Goal: Check status: Check status

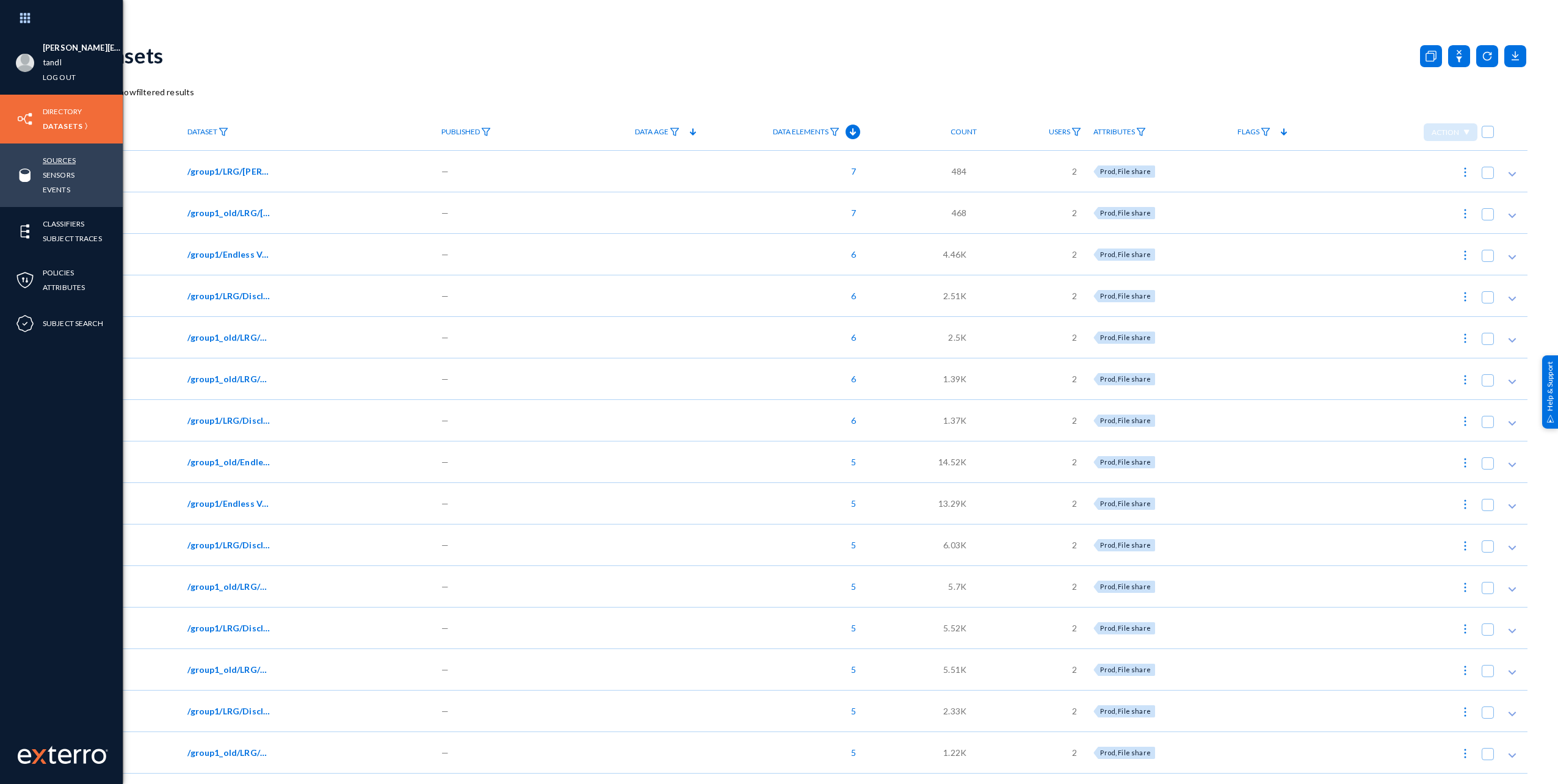
drag, startPoint x: 46, startPoint y: 161, endPoint x: 9, endPoint y: 177, distance: 40.3
click at [46, 161] on link "Sources" at bounding box center [59, 160] width 33 height 14
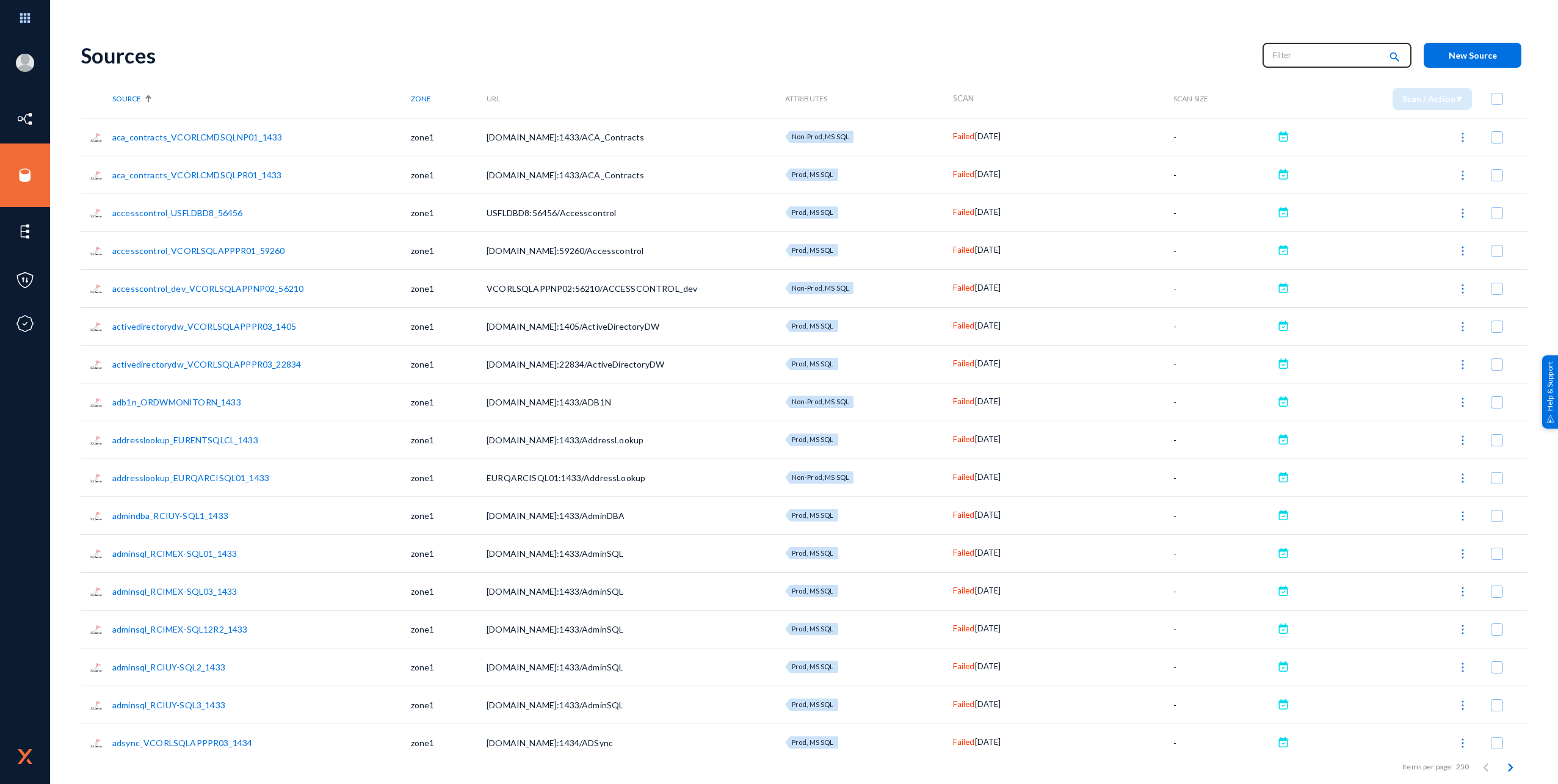
click at [1273, 61] on input "text" at bounding box center [1327, 55] width 107 height 18
type input "Running"
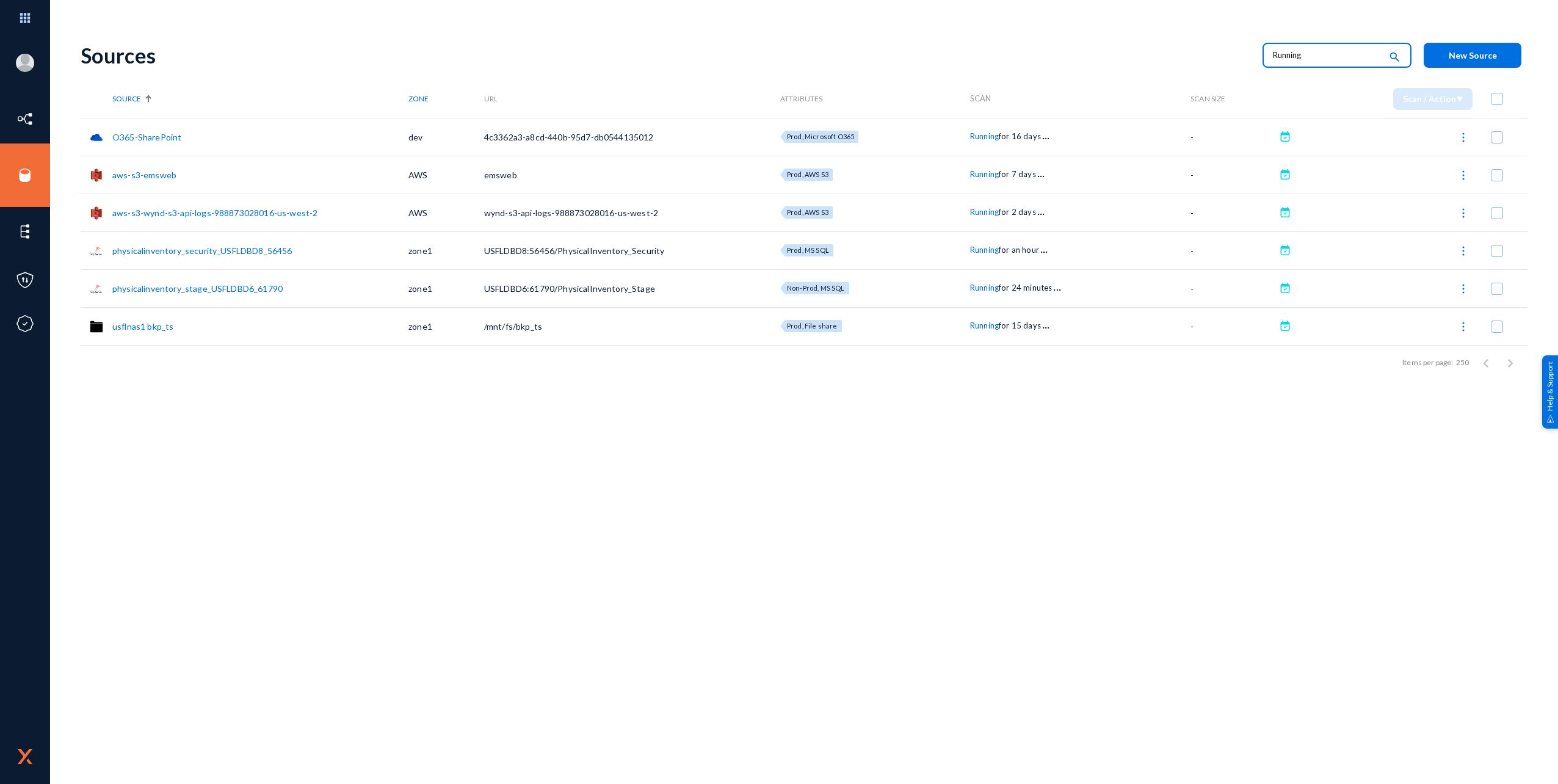
click at [976, 251] on span "Running" at bounding box center [984, 249] width 29 height 9
click at [980, 291] on div at bounding box center [779, 392] width 1558 height 784
click at [980, 291] on span "Running" at bounding box center [984, 288] width 29 height 9
click at [962, 520] on div at bounding box center [779, 392] width 1558 height 784
click at [976, 290] on span "Running" at bounding box center [984, 288] width 29 height 9
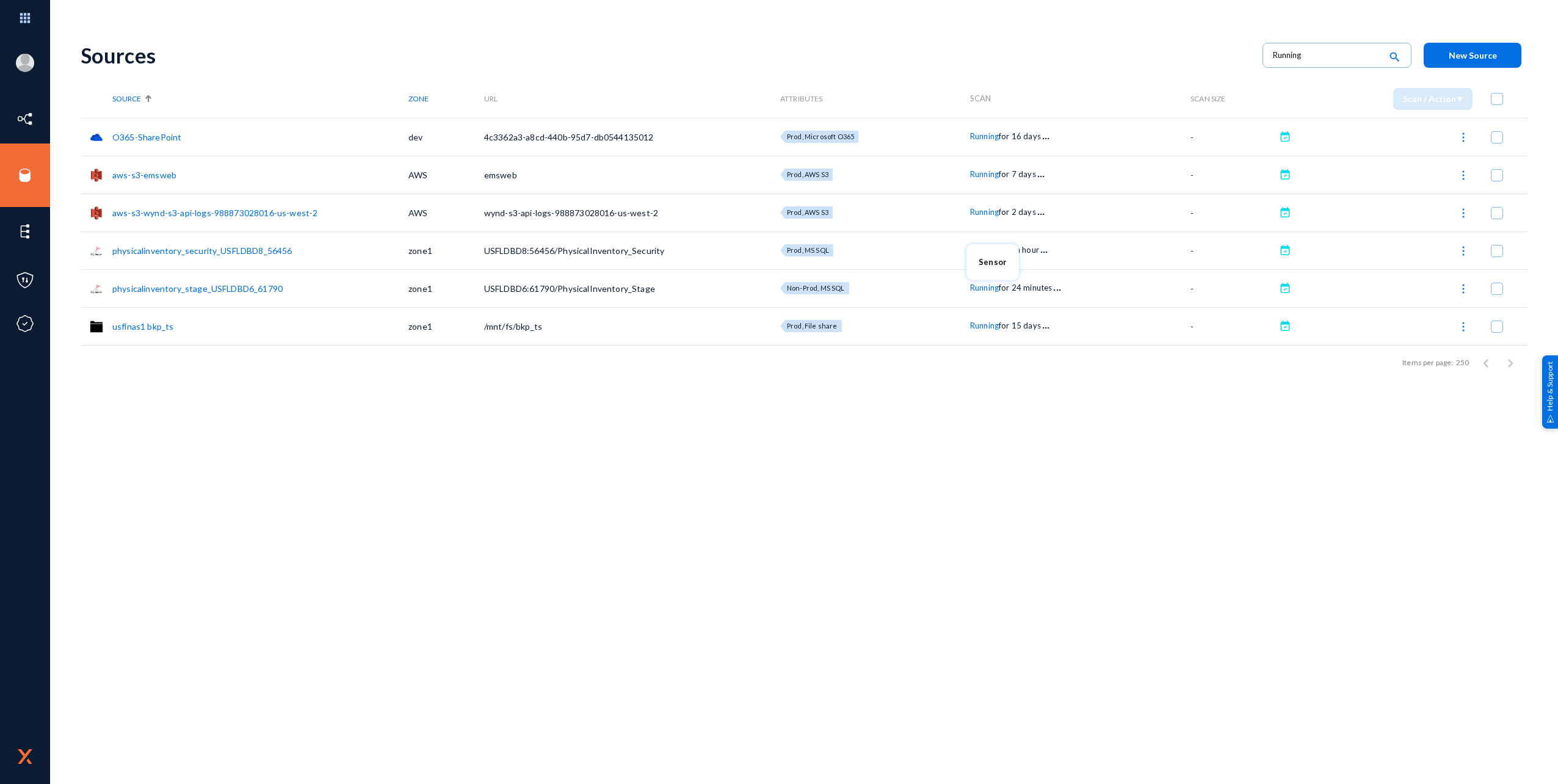
click at [945, 458] on div at bounding box center [779, 392] width 1558 height 784
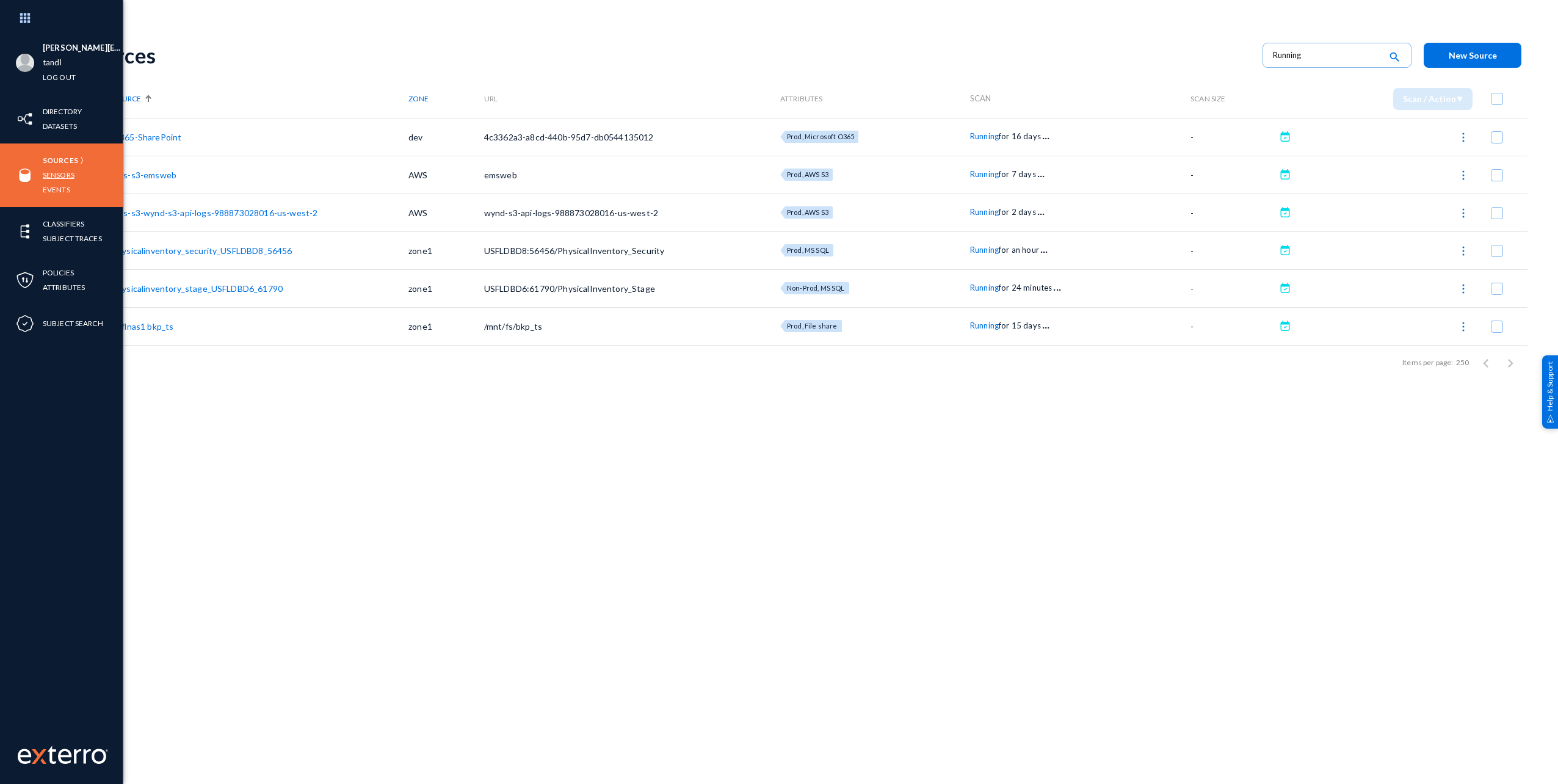
click at [63, 171] on link "Sensors" at bounding box center [59, 175] width 32 height 14
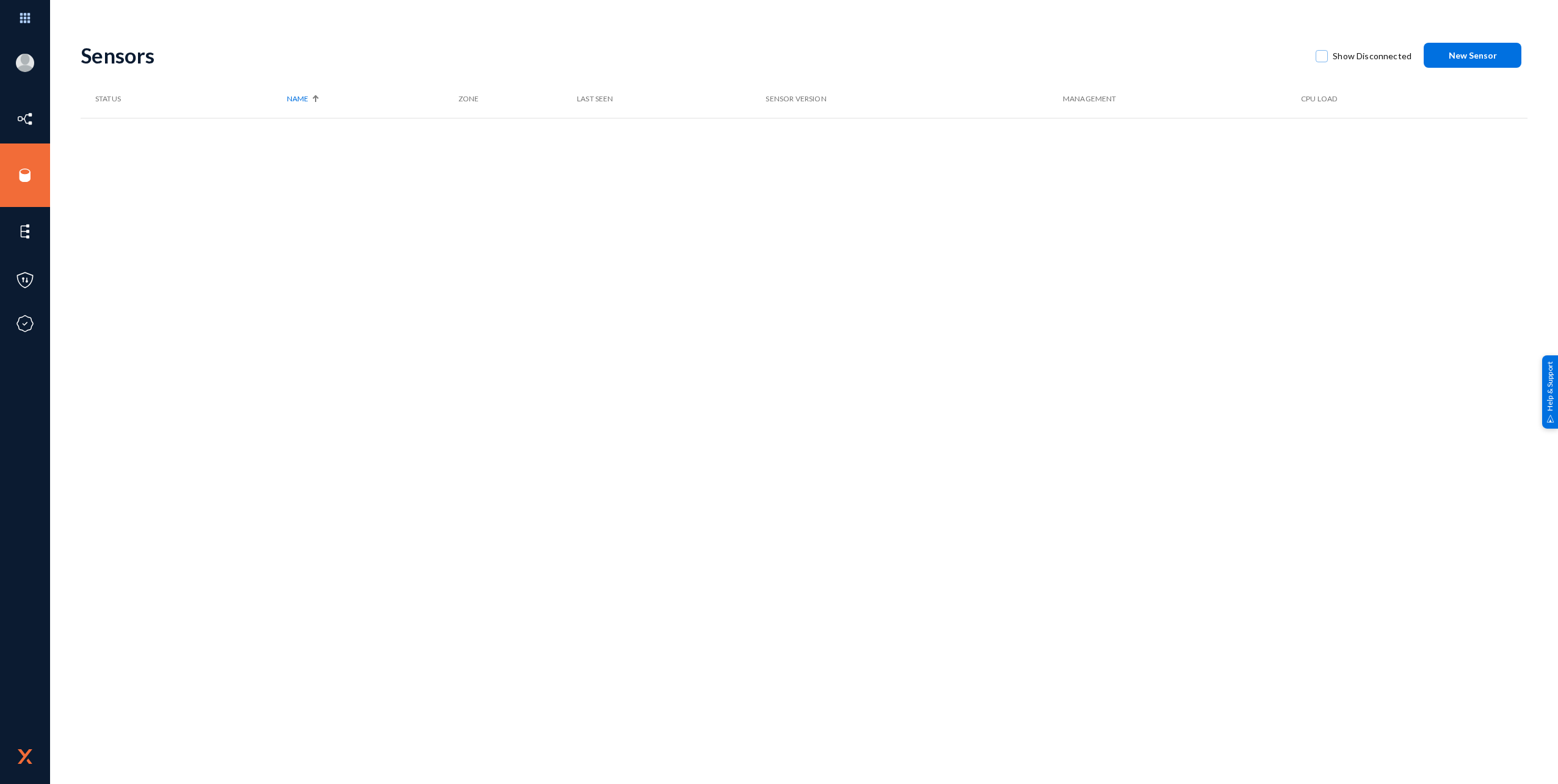
click at [671, 71] on div "Sensors Show Disconnected New Sensor" at bounding box center [804, 55] width 1447 height 49
click at [1352, 52] on span "Show Disconnected" at bounding box center [1372, 55] width 79 height 18
click at [1323, 62] on input "Show Disconnected" at bounding box center [1322, 63] width 2 height 2
click at [1337, 54] on span "Show Disconnected" at bounding box center [1372, 55] width 79 height 18
click at [1323, 62] on input "Show Disconnected" at bounding box center [1322, 63] width 2 height 2
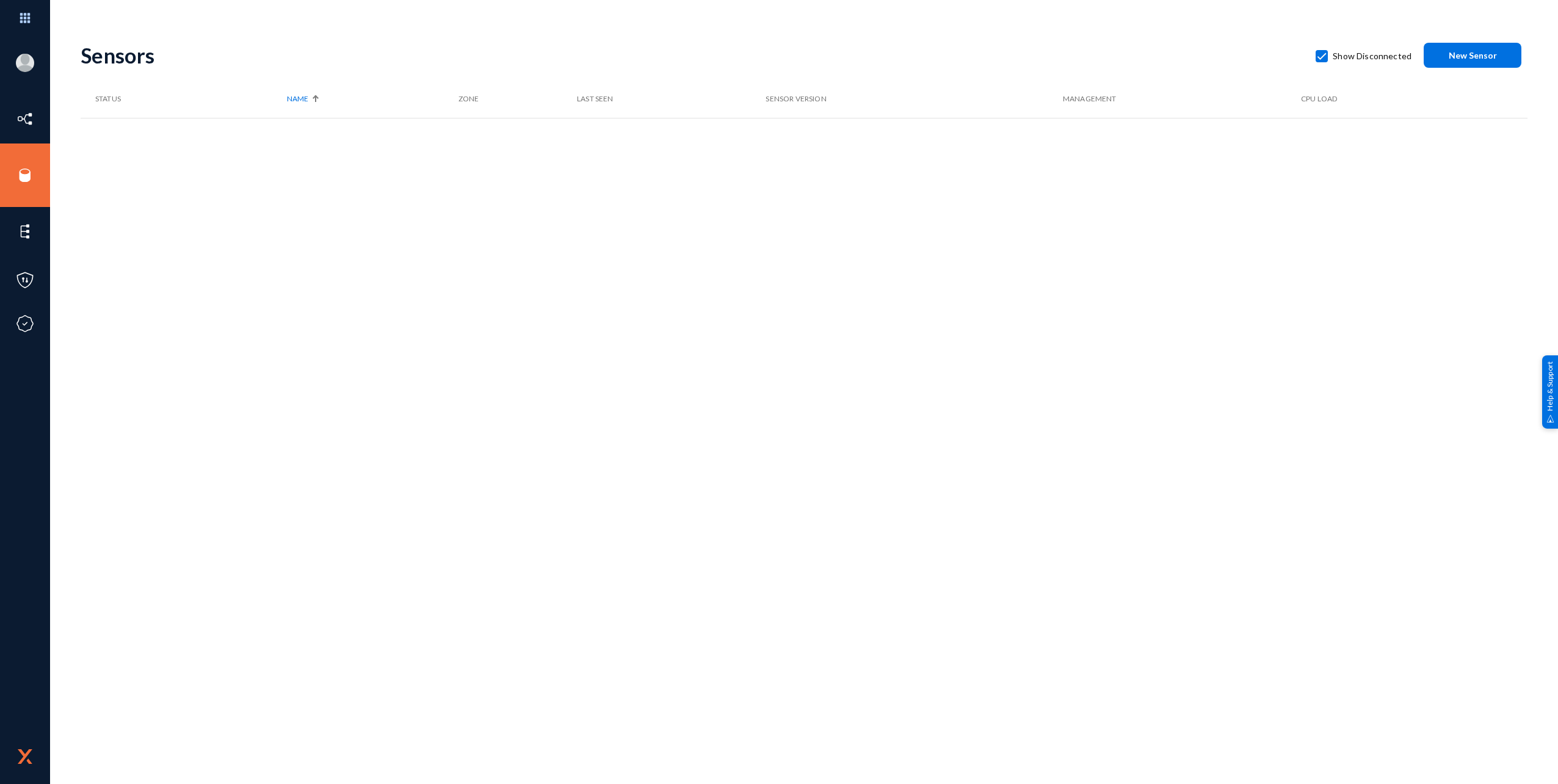
checkbox input "false"
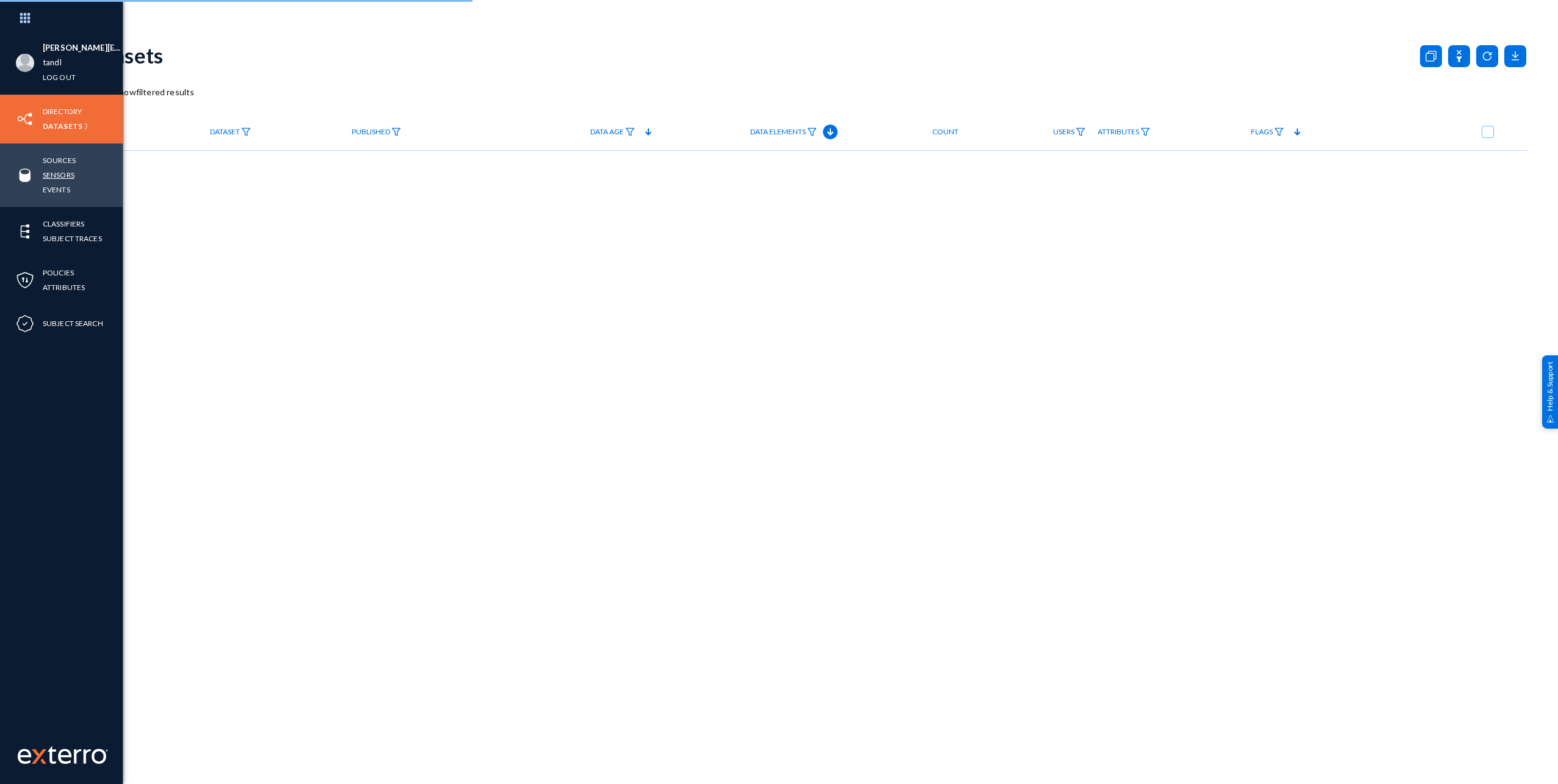
click at [63, 174] on link "Sensors" at bounding box center [59, 175] width 32 height 14
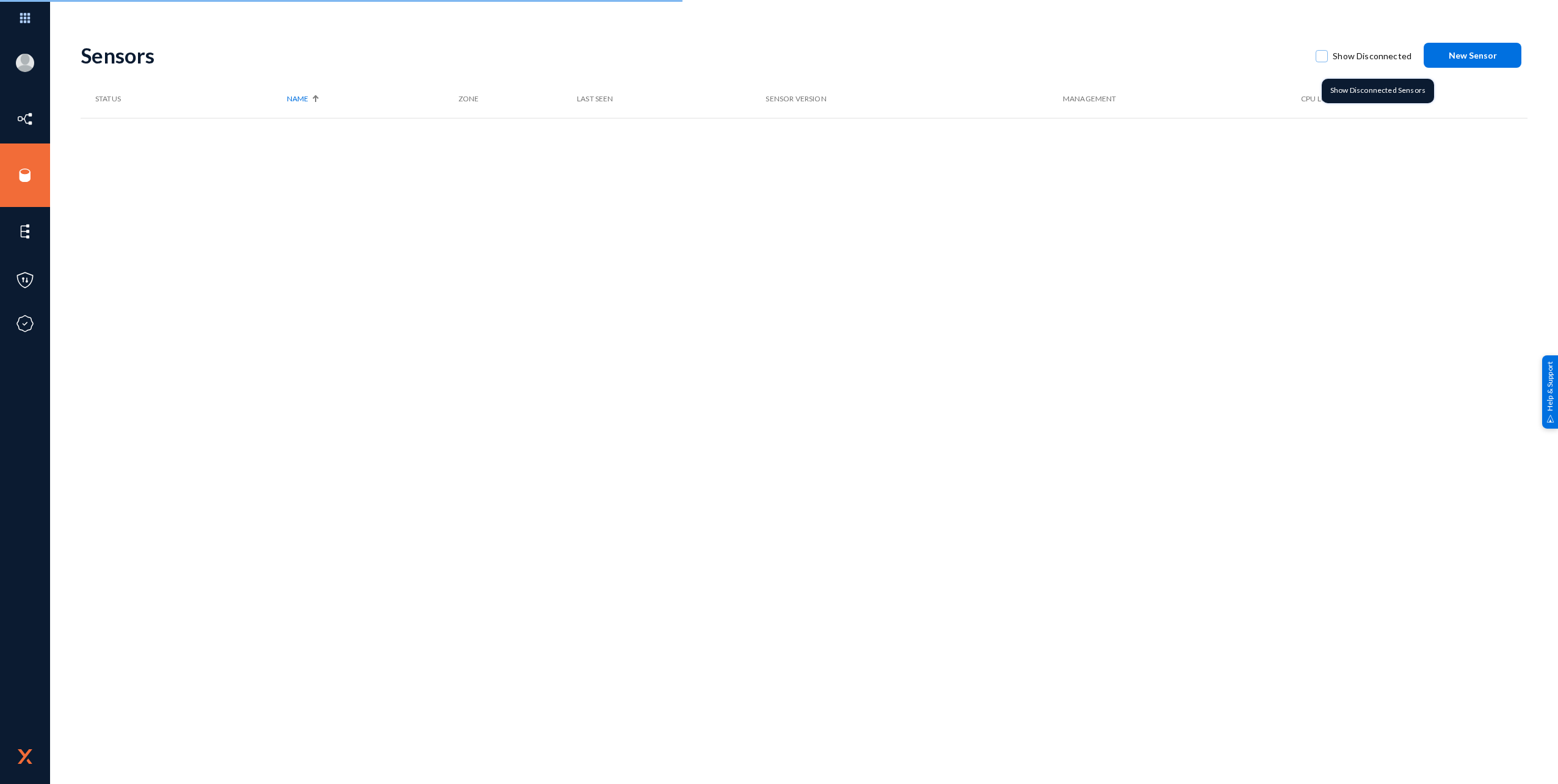
click at [1328, 57] on span at bounding box center [1322, 56] width 13 height 13
click at [1323, 62] on input "Show Disconnected" at bounding box center [1322, 63] width 2 height 2
checkbox input "true"
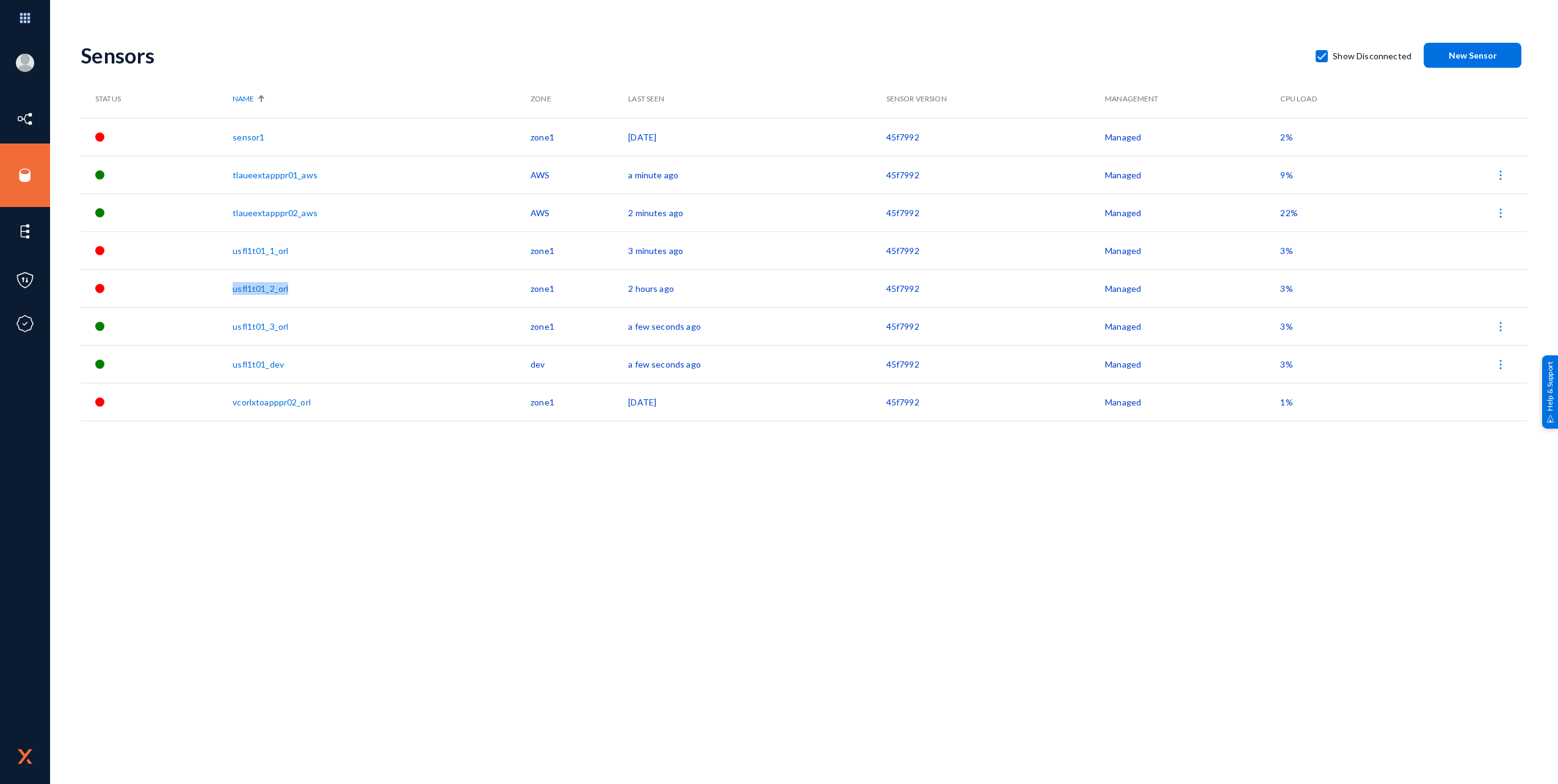
drag, startPoint x: 227, startPoint y: 290, endPoint x: 333, endPoint y: 293, distance: 106.0
click at [333, 293] on tr "usfl1t01_2_orl zone1 2 hours ago 45f7992 Managed 3%" at bounding box center [804, 288] width 1447 height 38
drag, startPoint x: 627, startPoint y: 292, endPoint x: 692, endPoint y: 293, distance: 65.0
click at [692, 293] on tr "usfl1t01_2_orl zone1 2 hours ago 45f7992 Managed 3%" at bounding box center [804, 288] width 1447 height 38
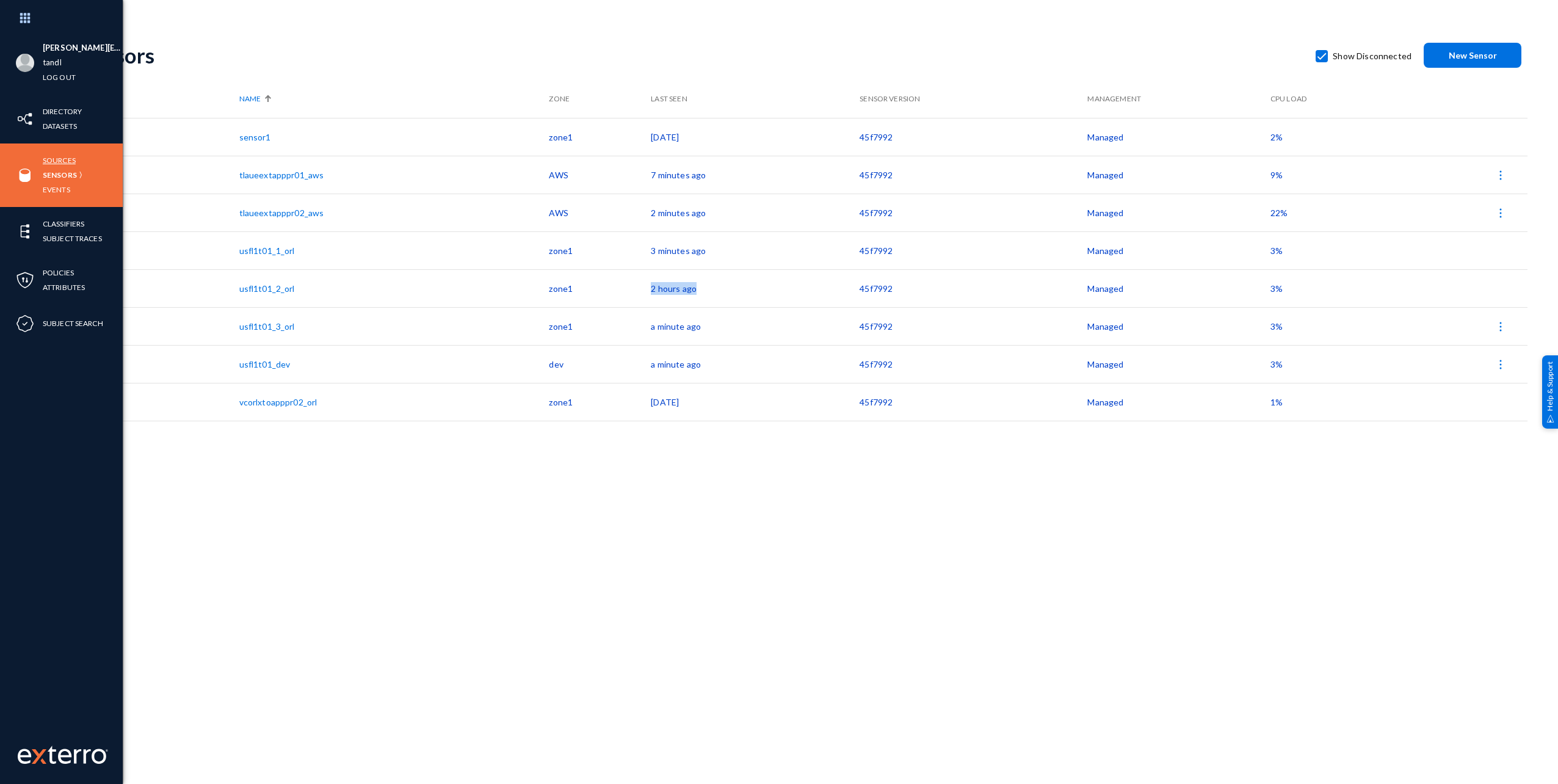
click at [63, 159] on link "Sources" at bounding box center [59, 160] width 33 height 14
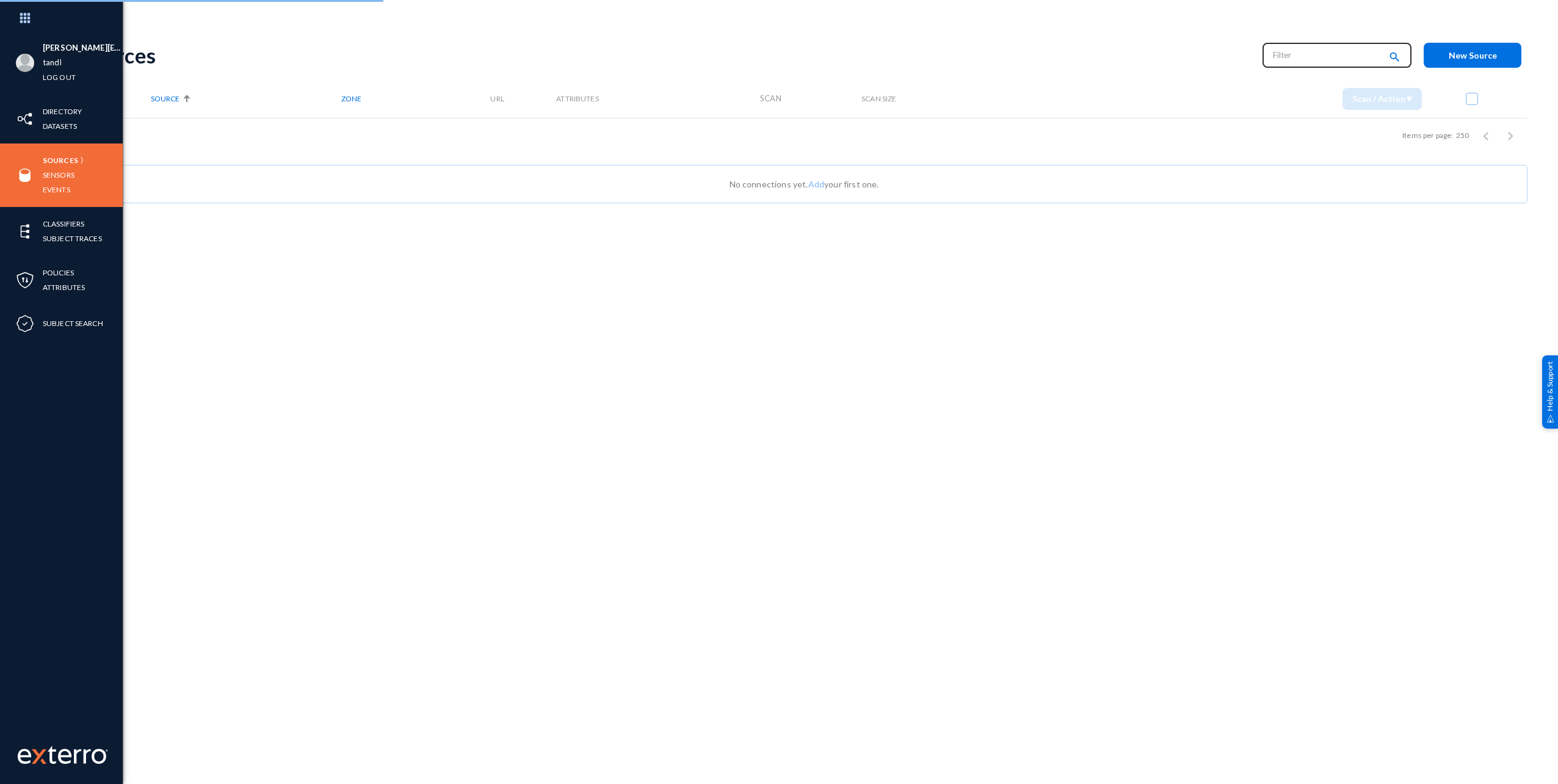
click at [1319, 51] on input "text" at bounding box center [1327, 55] width 107 height 18
type input "Running"
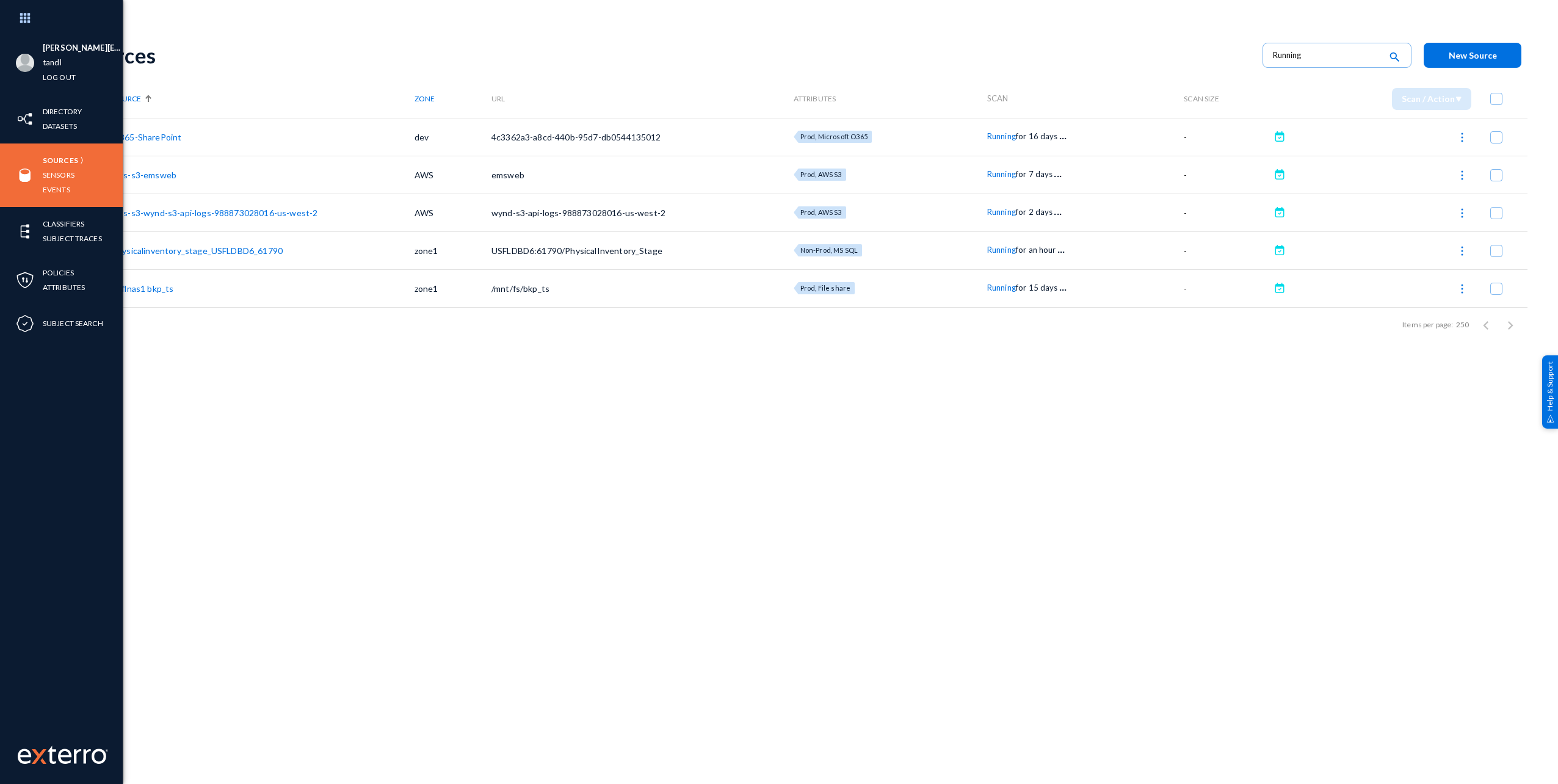
click at [997, 249] on span "Running" at bounding box center [1001, 249] width 29 height 9
click at [969, 378] on div at bounding box center [779, 392] width 1558 height 784
click at [997, 138] on span "Running" at bounding box center [1001, 136] width 29 height 9
click at [999, 403] on div at bounding box center [779, 392] width 1558 height 784
click at [997, 288] on span "Running" at bounding box center [1001, 288] width 29 height 9
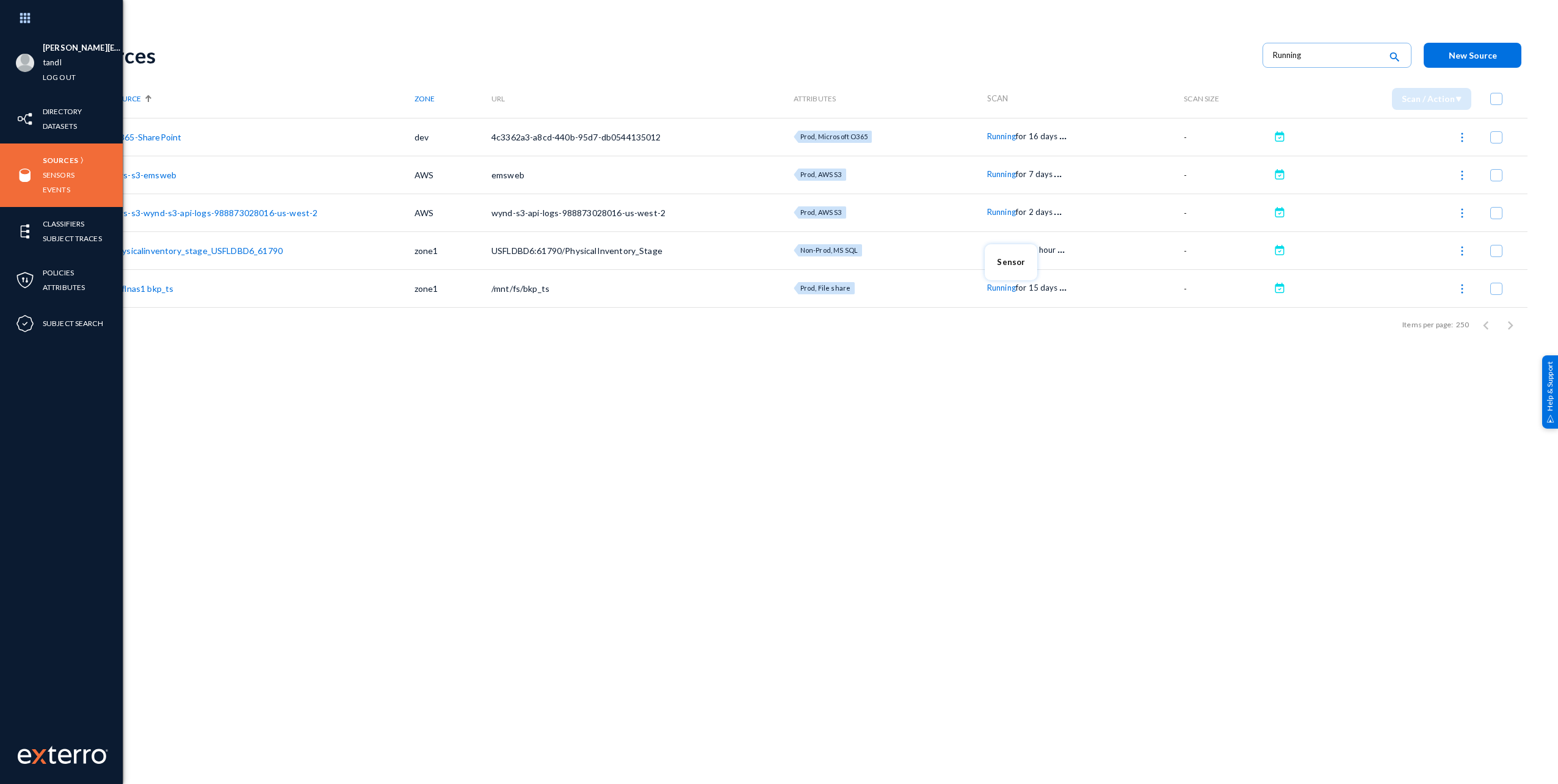
click at [997, 382] on div at bounding box center [779, 392] width 1558 height 784
click at [996, 291] on span "Running" at bounding box center [1001, 288] width 29 height 9
click at [1000, 400] on div at bounding box center [779, 392] width 1558 height 784
click at [998, 289] on span "Running" at bounding box center [1001, 288] width 29 height 9
click at [894, 442] on div at bounding box center [779, 392] width 1558 height 784
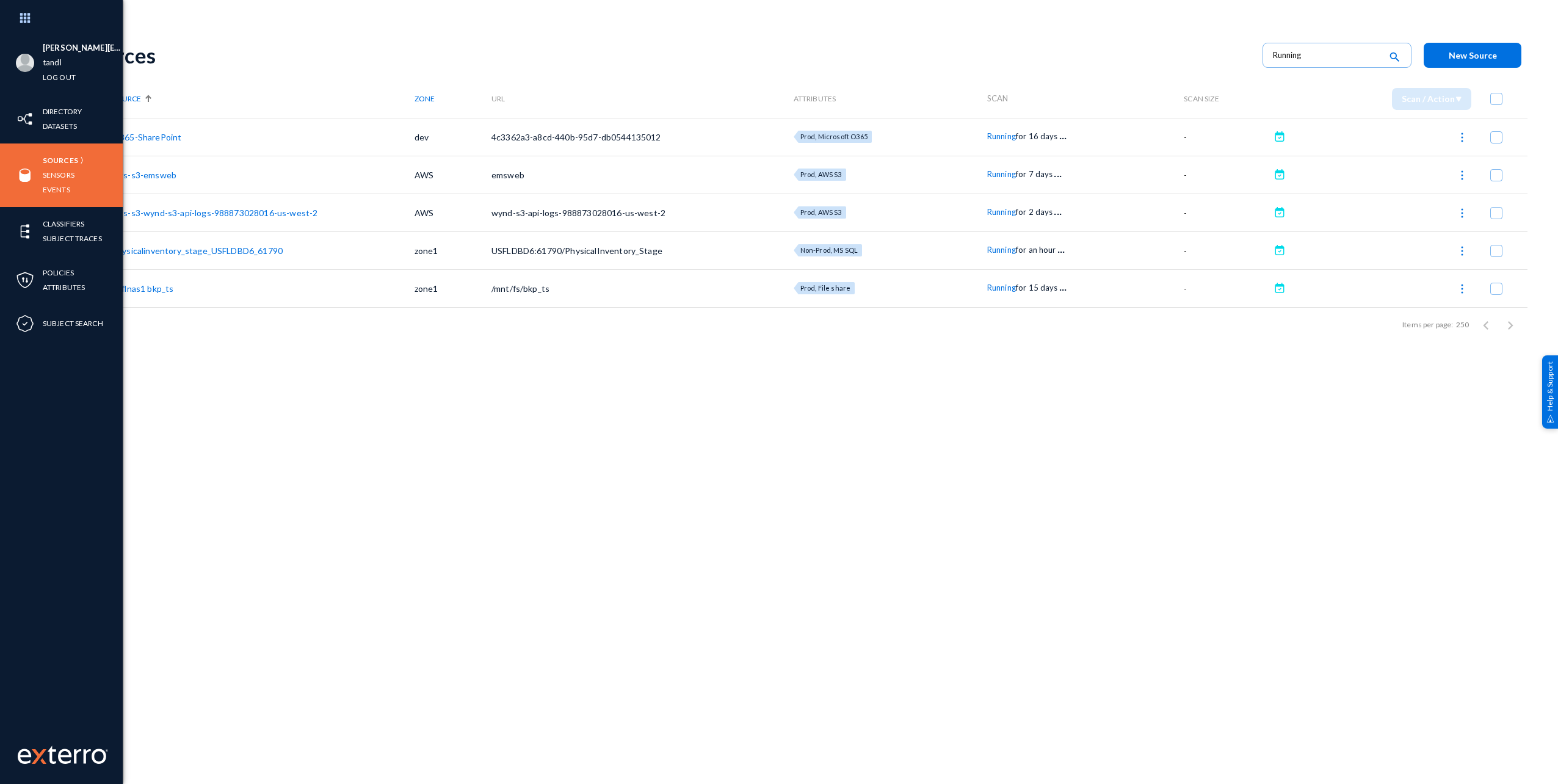
click at [194, 38] on div "Sources Running search New Source" at bounding box center [804, 55] width 1447 height 49
click at [735, 507] on div "Sources Running search New Source Source Zone URL Attributes Scan Scan Size Sca…" at bounding box center [804, 407] width 1447 height 754
click at [1006, 289] on span "Running" at bounding box center [1001, 288] width 29 height 9
click at [784, 453] on div at bounding box center [779, 392] width 1558 height 784
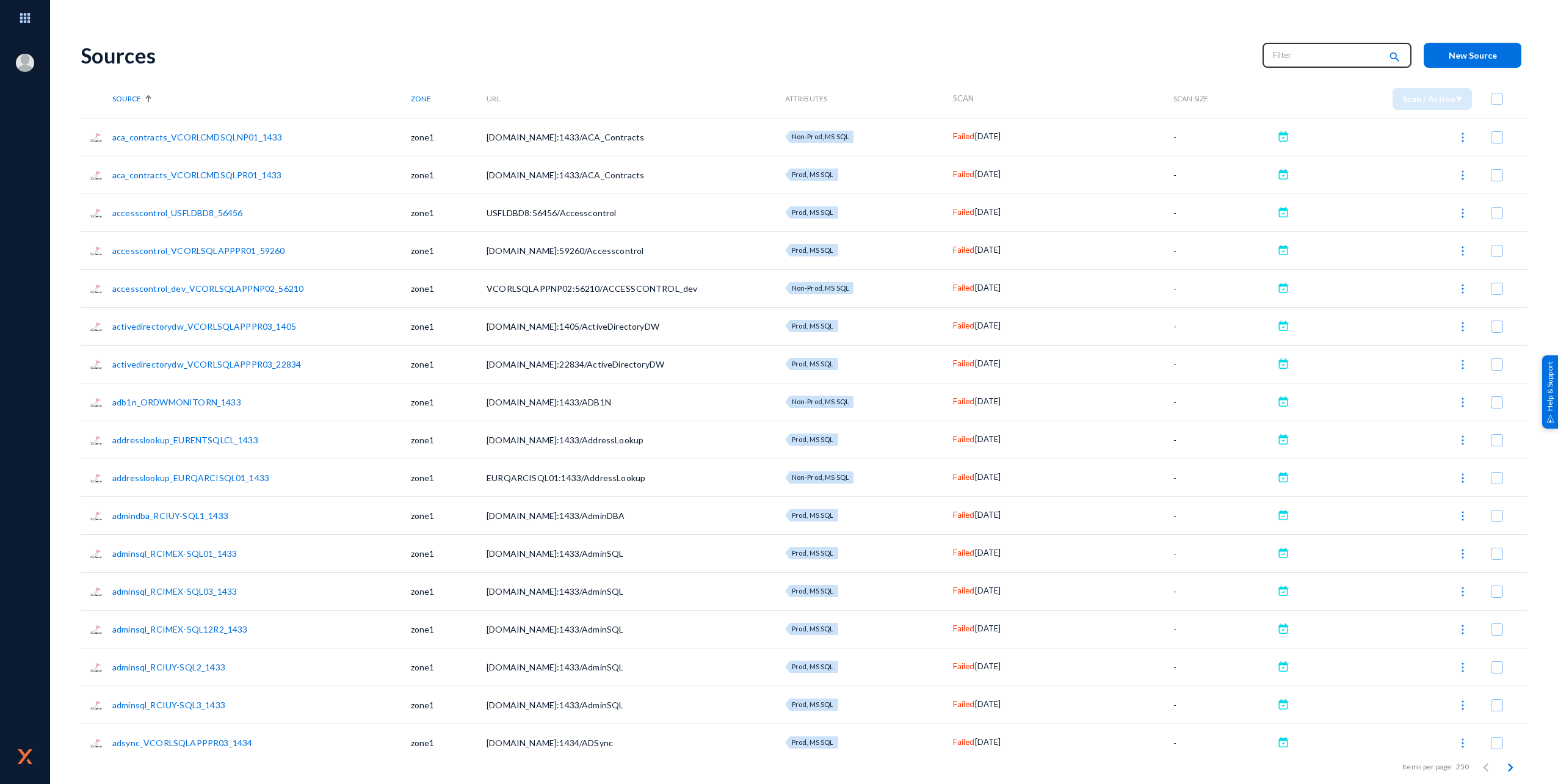
click at [1285, 48] on input "text" at bounding box center [1327, 55] width 107 height 18
type input "Running"
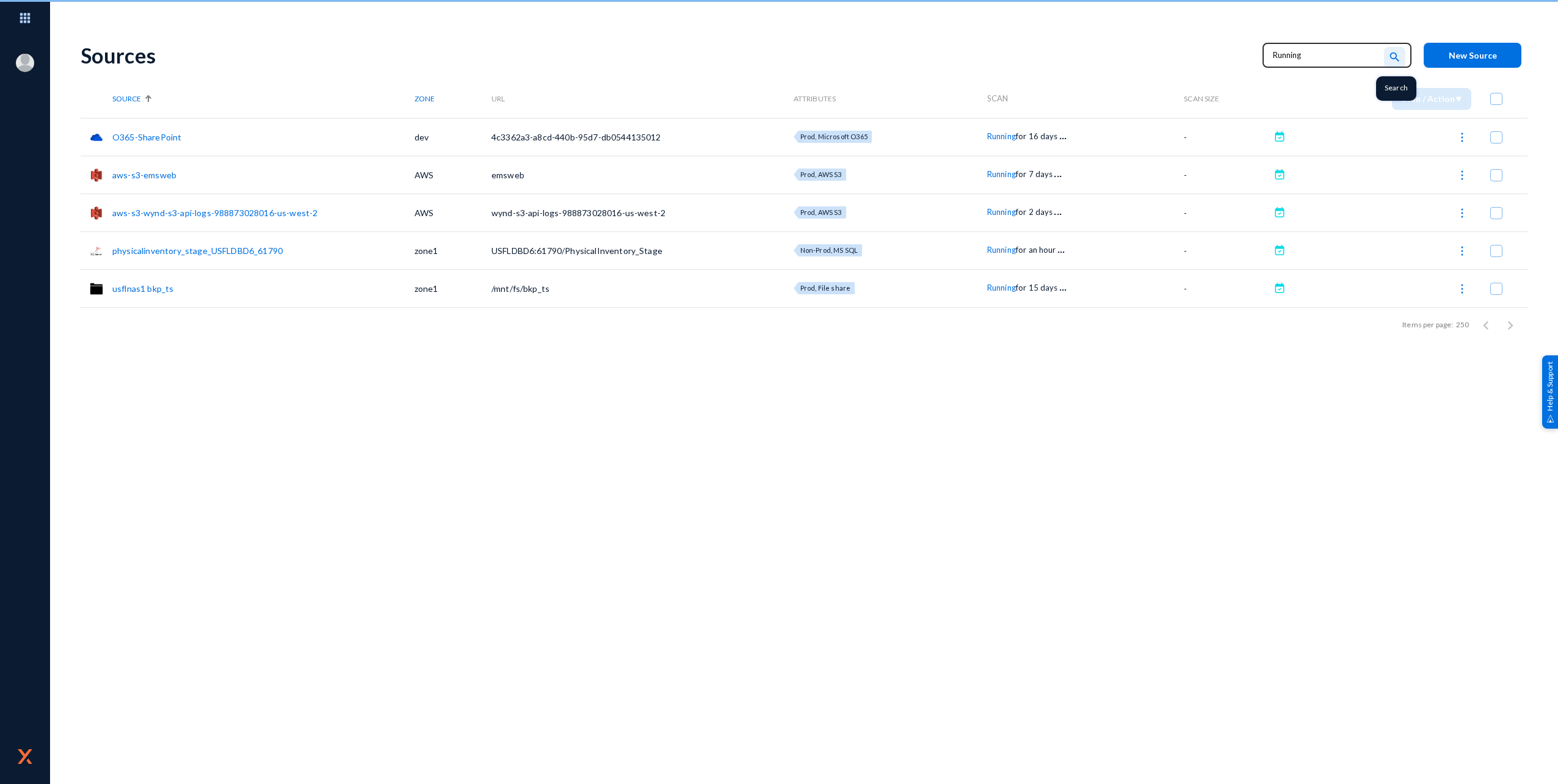
click at [1393, 57] on mat-icon "search" at bounding box center [1395, 57] width 15 height 16
click at [982, 323] on div "Items per page: 250 1 – 5 of 5" at bounding box center [804, 325] width 1447 height 34
click at [1004, 290] on span "Running" at bounding box center [1001, 288] width 29 height 9
click at [961, 401] on div at bounding box center [779, 392] width 1558 height 784
click at [998, 250] on span "Running" at bounding box center [1001, 249] width 29 height 9
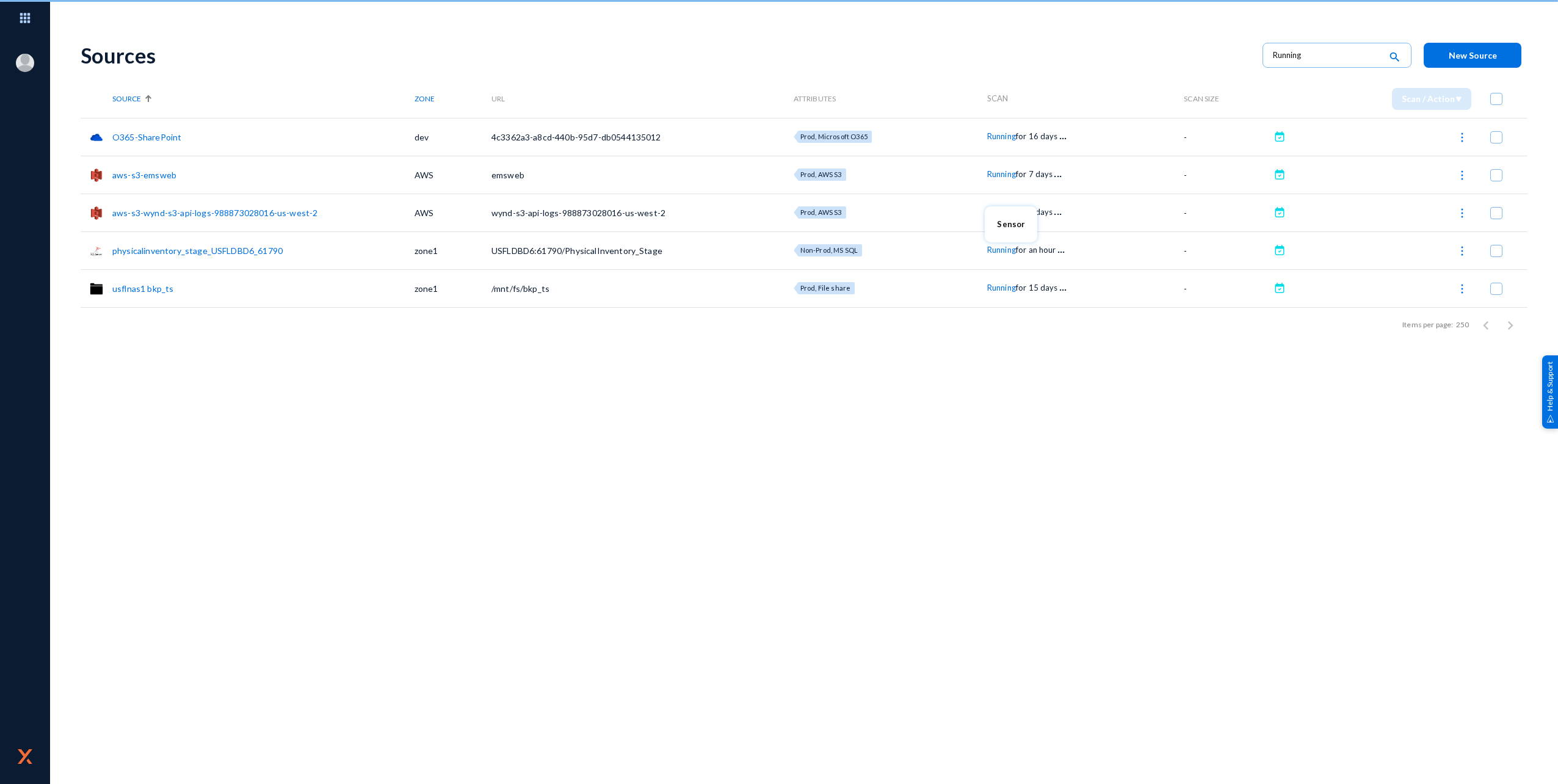
click at [961, 391] on div at bounding box center [779, 392] width 1558 height 784
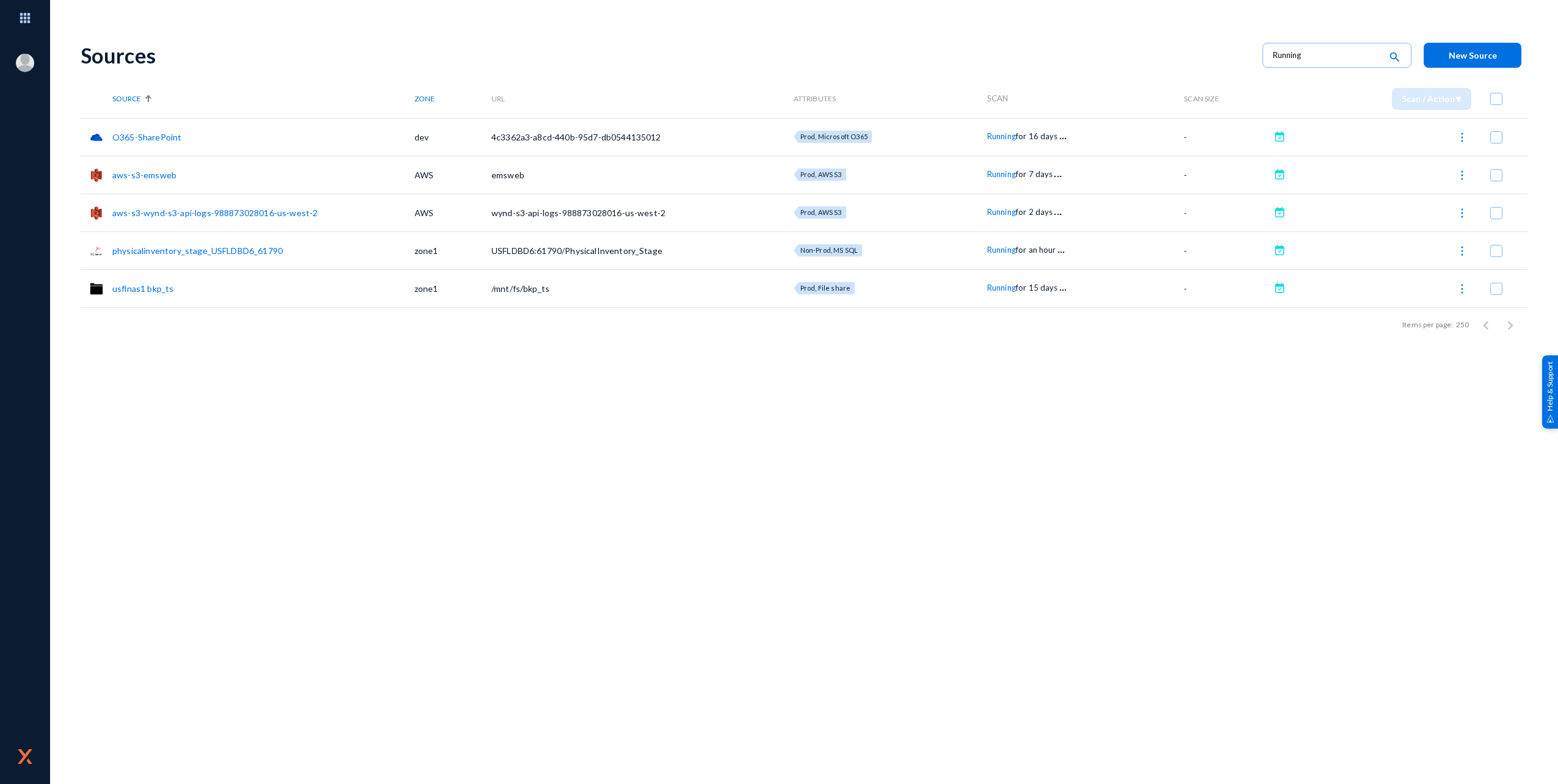
click at [289, 399] on div "Sources Running search New Source Source Zone URL Attributes Scan Scan Size Sca…" at bounding box center [804, 407] width 1447 height 754
click at [97, 378] on div "Sources Running search New Source Source Zone URL Attributes Scan Scan Size Sca…" at bounding box center [804, 213] width 1447 height 367
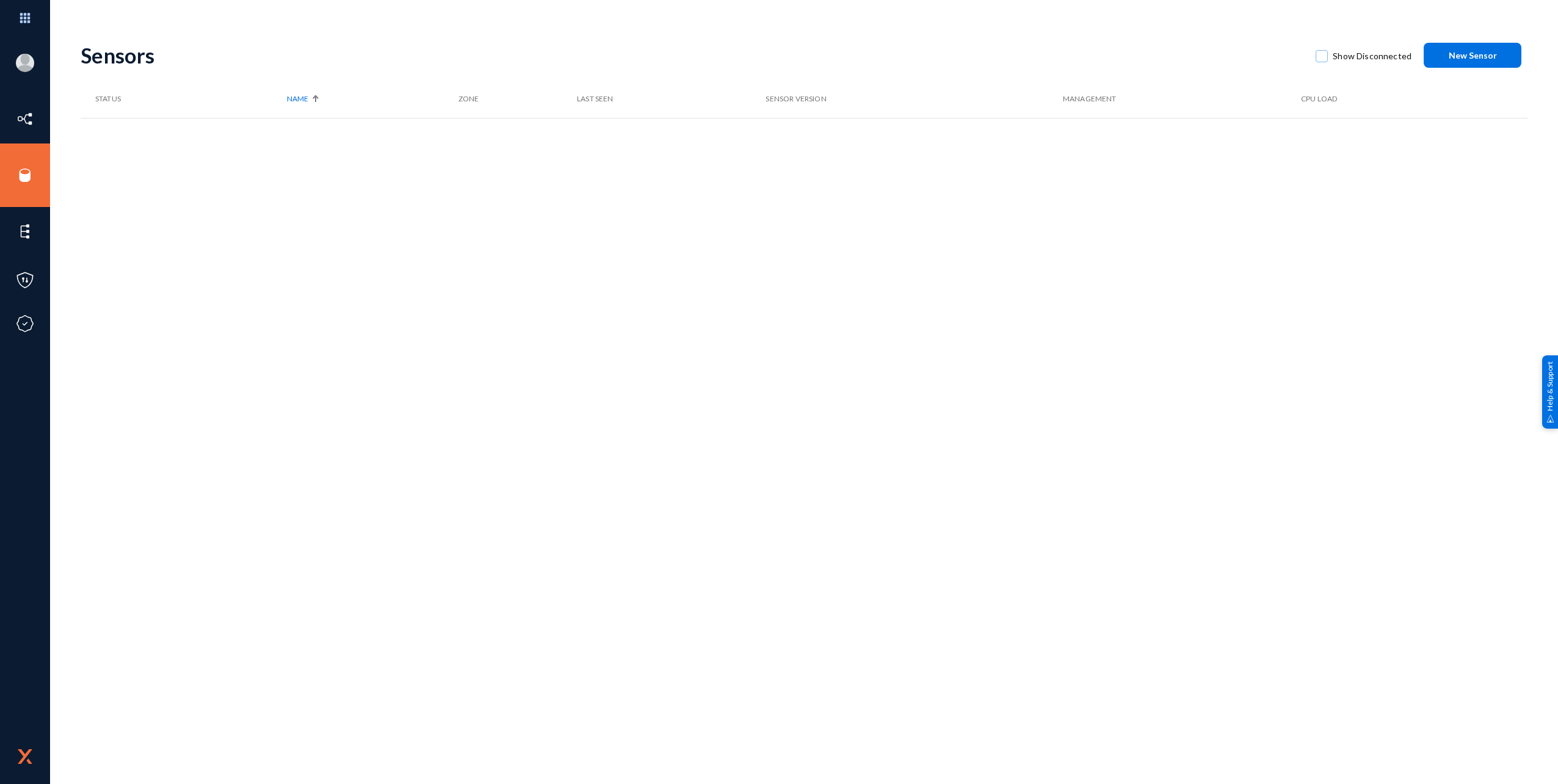
click at [500, 475] on div "Sensors Show Disconnected New Sensor Status Name Zone Last Seen Sensor Version …" at bounding box center [804, 407] width 1447 height 754
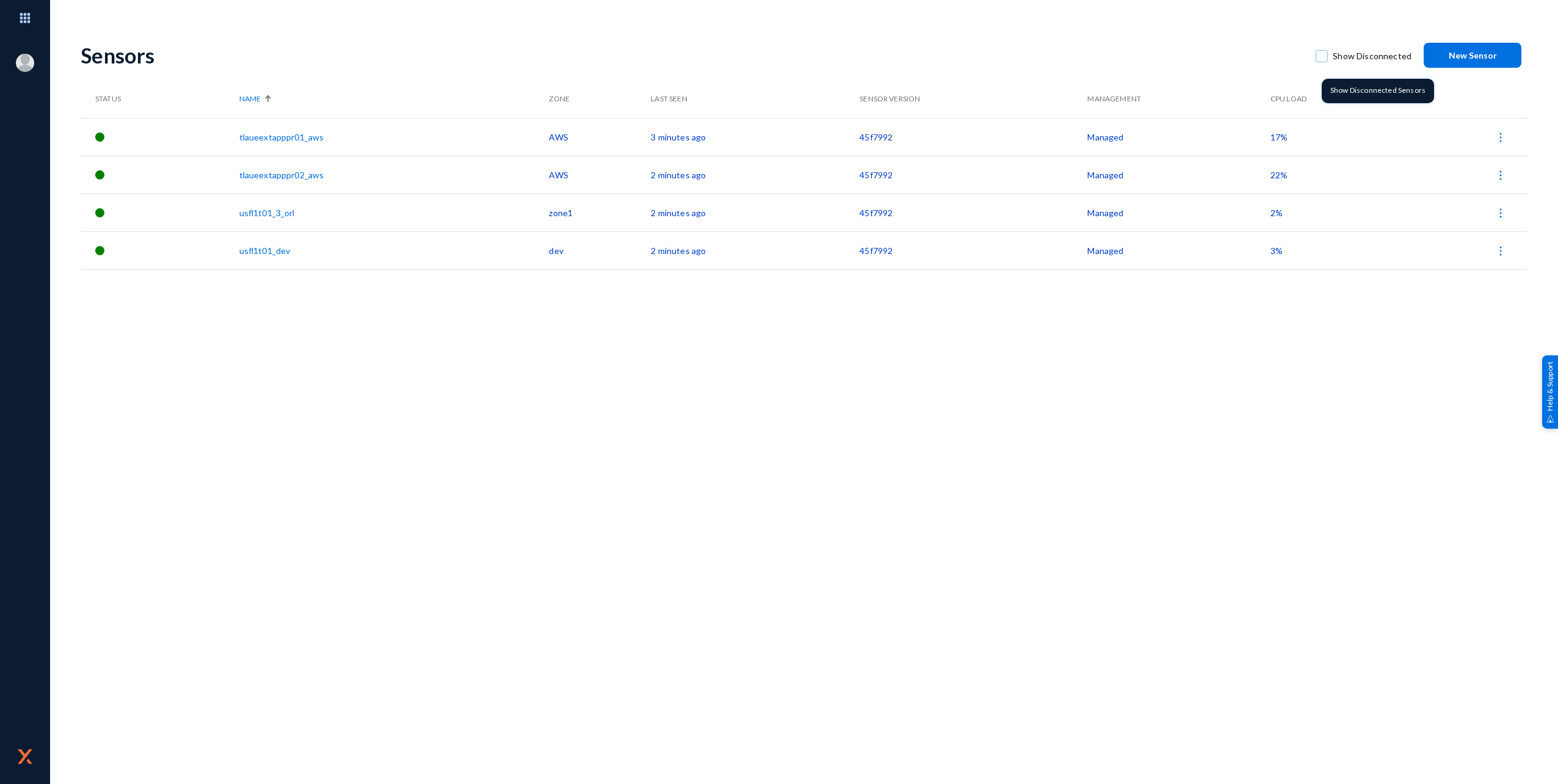
click at [1328, 51] on span at bounding box center [1322, 56] width 13 height 13
click at [1323, 62] on input "Show Disconnected" at bounding box center [1322, 63] width 2 height 2
checkbox input "true"
click at [584, 467] on div "Sensors Show Disconnected New Sensor Status Name Zone Last Seen Sensor Version …" at bounding box center [804, 407] width 1447 height 754
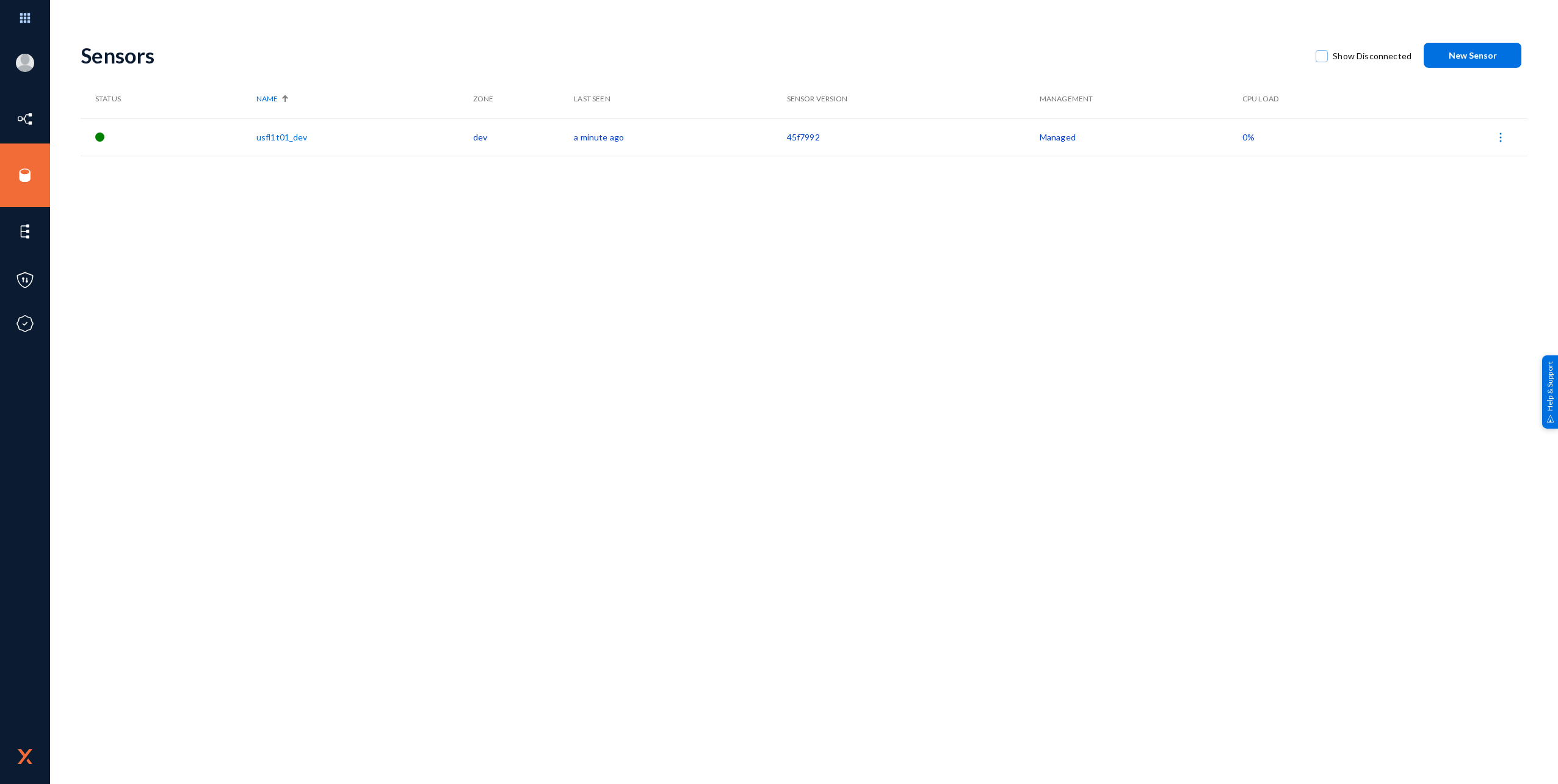
click at [593, 446] on div "Sensors Show Disconnected New Sensor Status Name Zone Last Seen Sensor Version …" at bounding box center [804, 407] width 1447 height 754
click at [1332, 51] on label "Show Disconnected" at bounding box center [1363, 55] width 96 height 18
click at [1323, 62] on input "Show Disconnected" at bounding box center [1322, 63] width 2 height 2
checkbox input "true"
click at [977, 59] on div "Sensors" at bounding box center [692, 55] width 1223 height 25
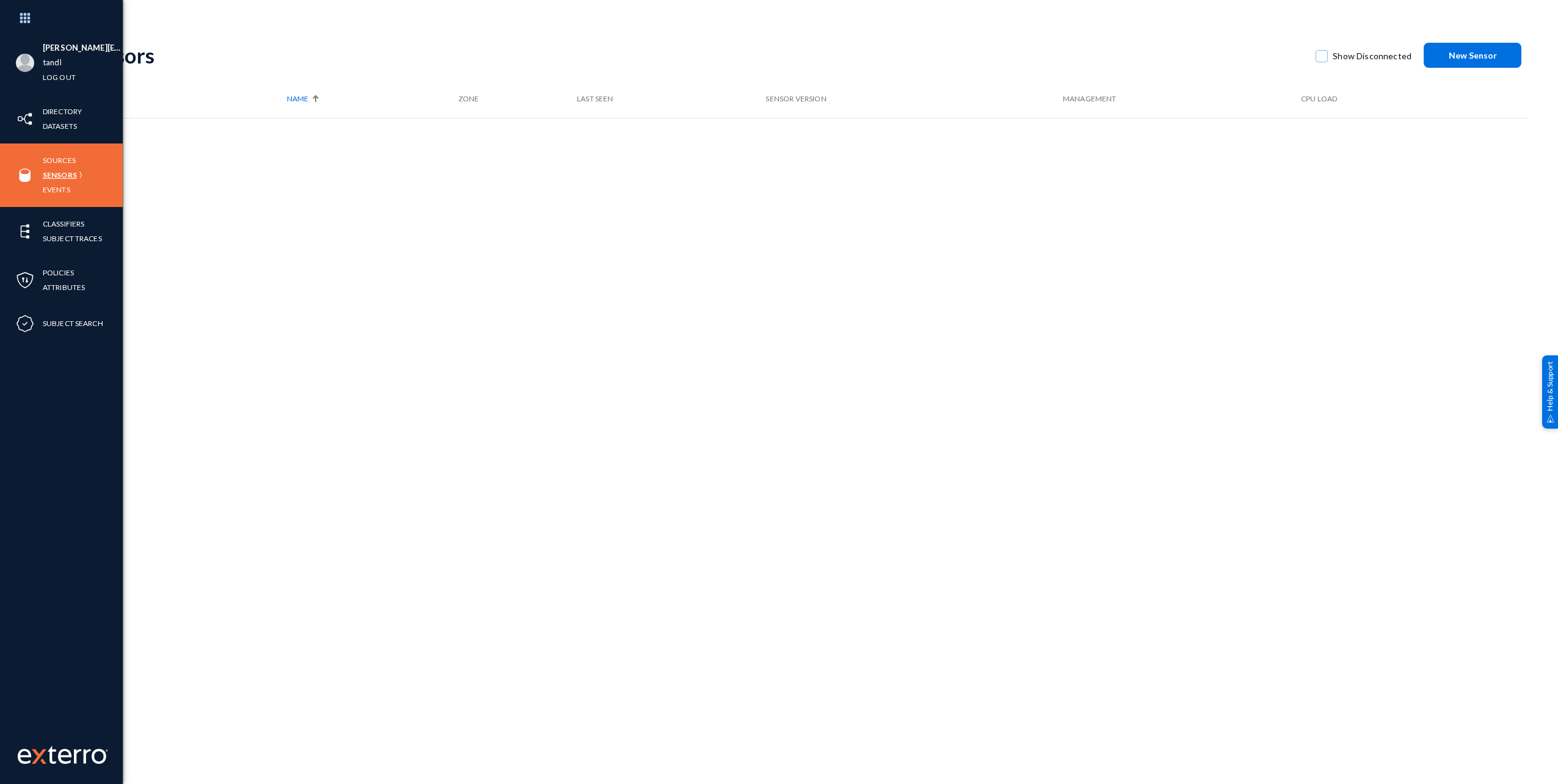
click at [57, 174] on link "Sensors" at bounding box center [60, 175] width 34 height 14
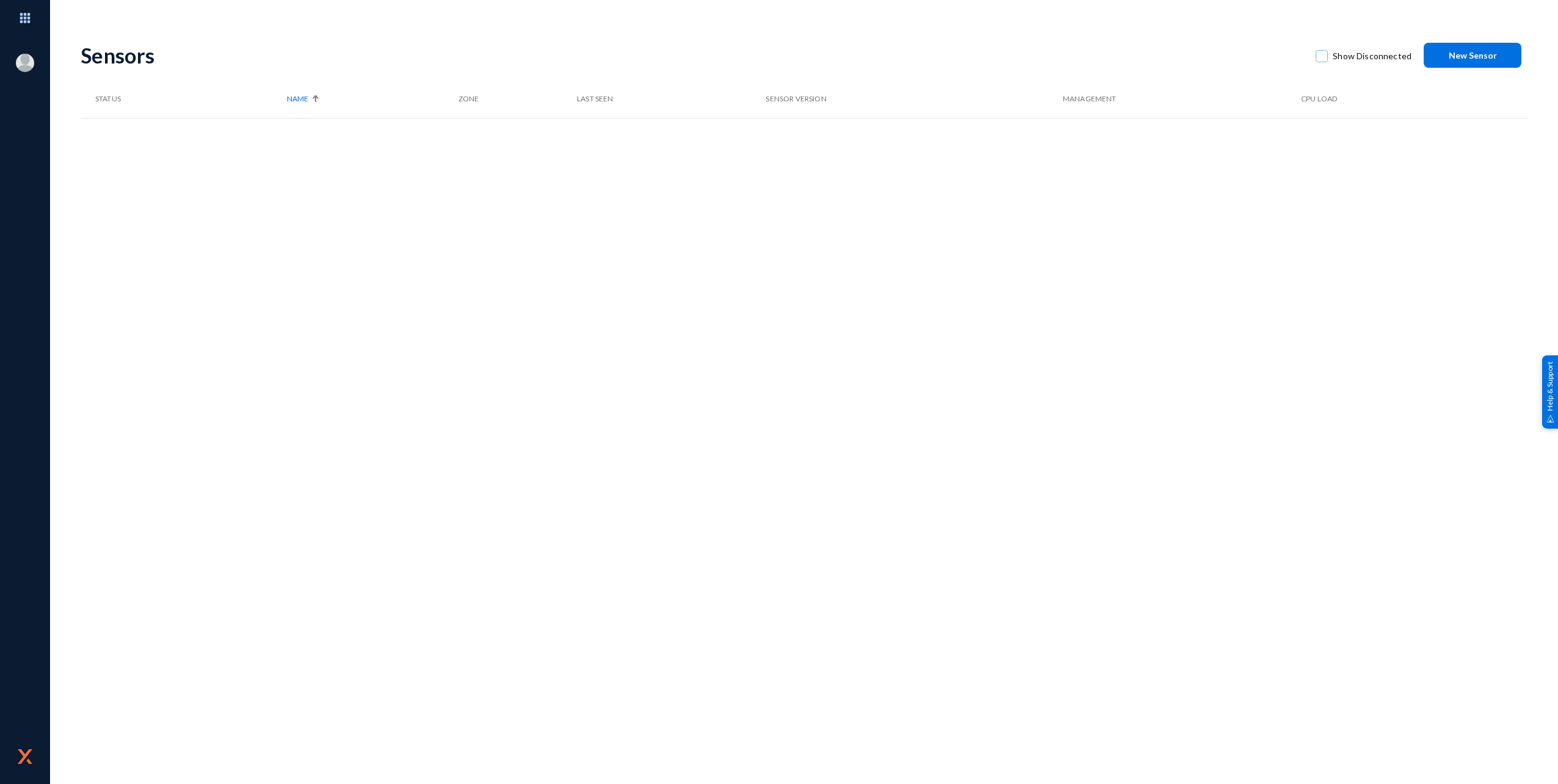
click at [353, 38] on div "Sensors Show Disconnected New Sensor" at bounding box center [804, 55] width 1447 height 49
click at [1358, 58] on span "Show Disconnected" at bounding box center [1372, 55] width 79 height 18
click at [1323, 62] on input "Show Disconnected" at bounding box center [1322, 63] width 2 height 2
click at [509, 24] on div "[PERSON_NAME][EMAIL_ADDRESS][PERSON_NAME][DOMAIN_NAME] tandl Log out Sensors Sh…" at bounding box center [779, 392] width 1558 height 784
click at [1345, 48] on span "Show Disconnected" at bounding box center [1372, 55] width 79 height 18
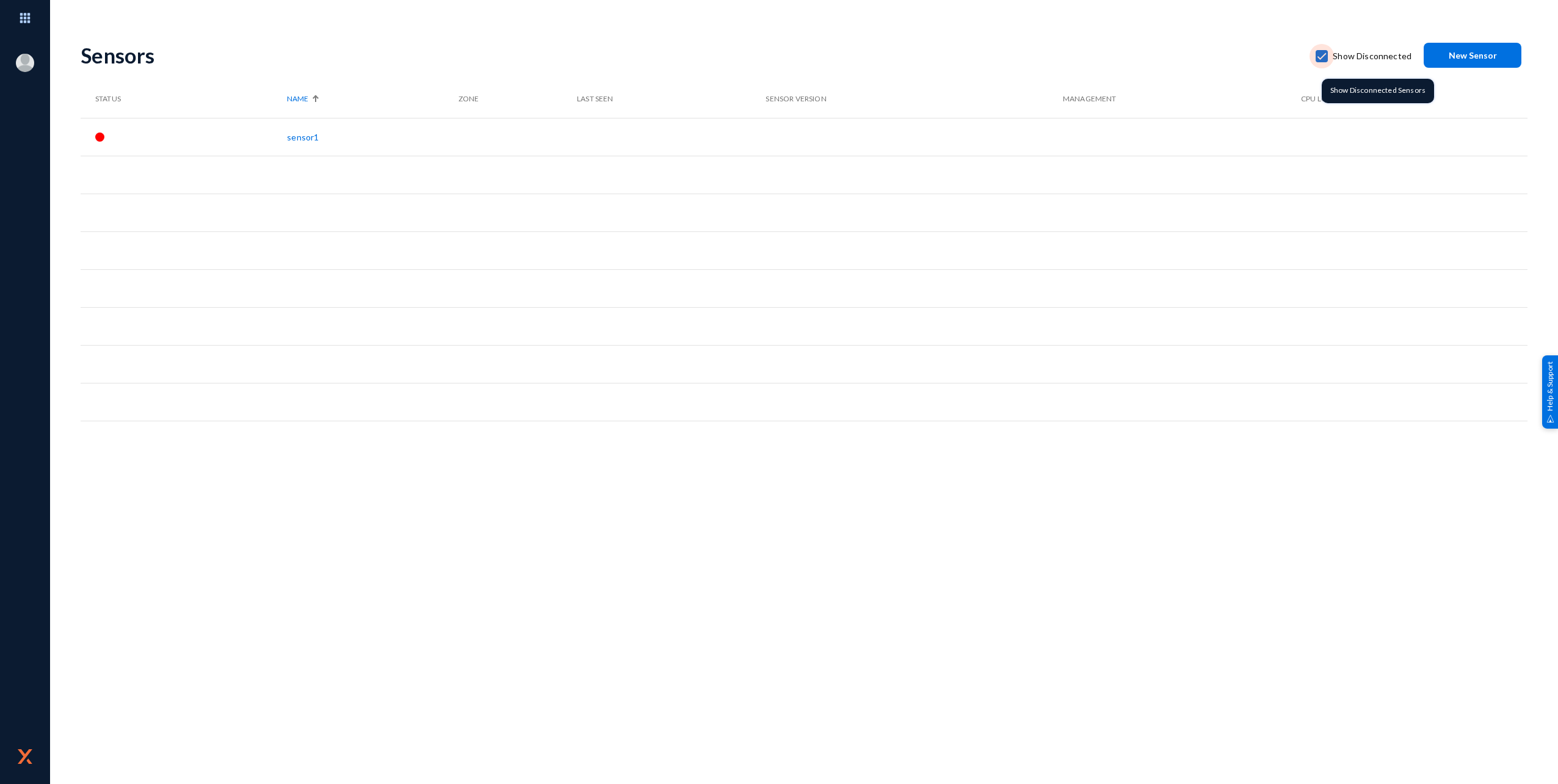
click at [1323, 62] on input "Show Disconnected" at bounding box center [1322, 63] width 2 height 2
click at [1323, 55] on span at bounding box center [1322, 56] width 13 height 13
click at [1323, 62] on input "Show Disconnected" at bounding box center [1322, 63] width 2 height 2
checkbox input "true"
click at [1328, 56] on span at bounding box center [1322, 56] width 13 height 13
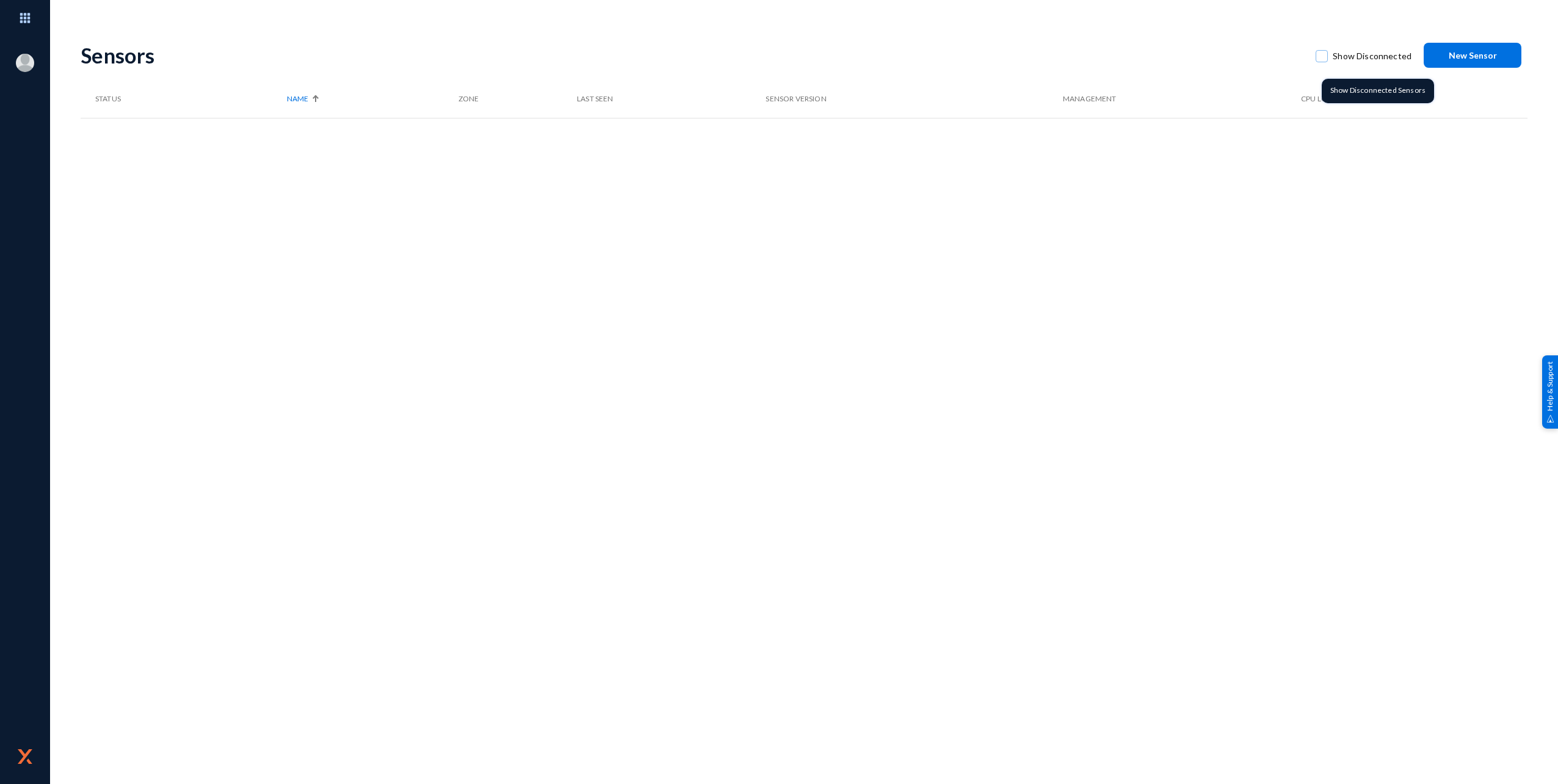
click at [1323, 62] on input "Show Disconnected" at bounding box center [1322, 63] width 2 height 2
checkbox input "true"
click at [1321, 52] on span at bounding box center [1322, 56] width 13 height 13
click at [1321, 62] on input "Show Disconnected" at bounding box center [1322, 63] width 2 height 2
checkbox input "true"
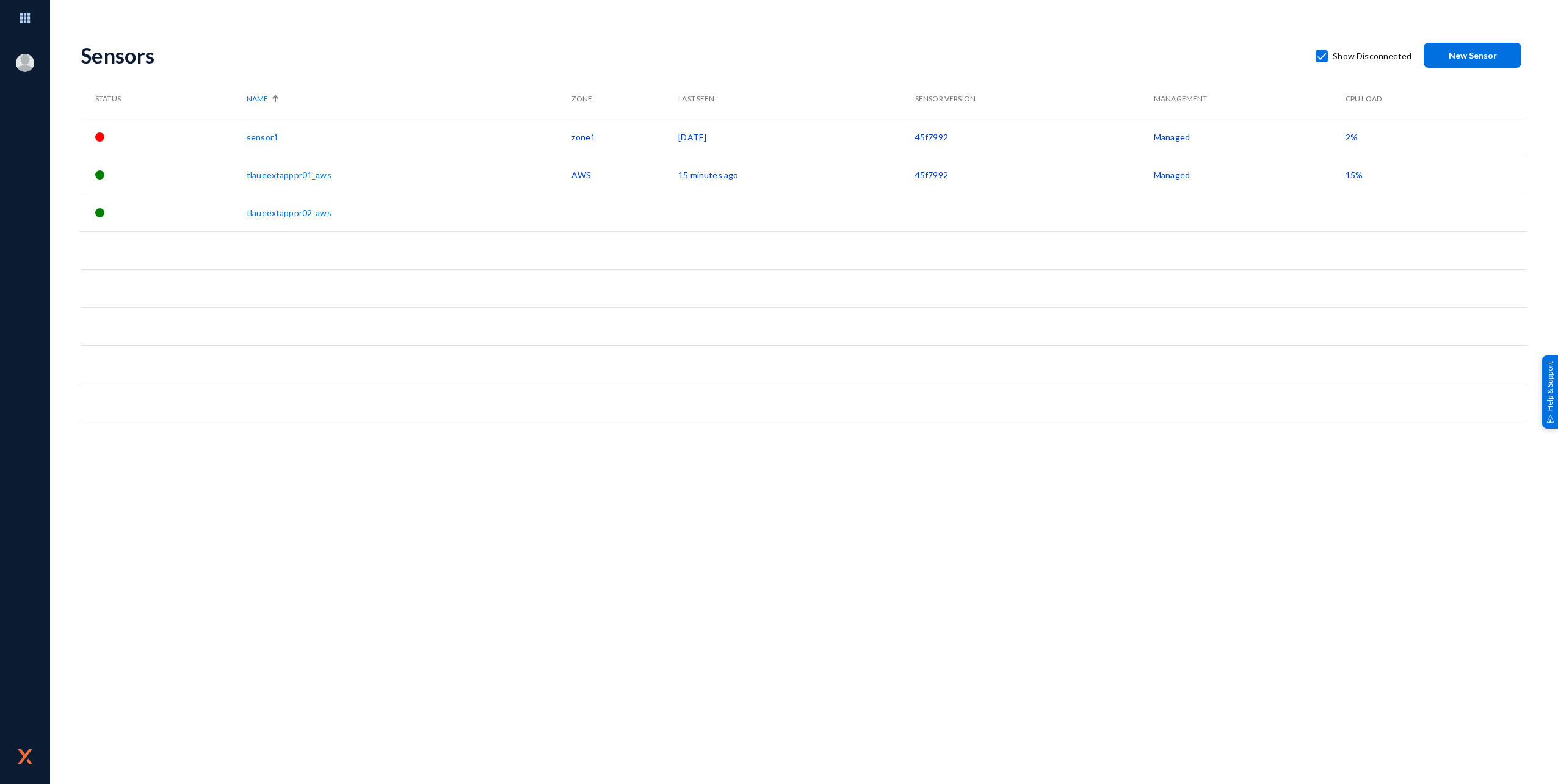
click at [1226, 63] on div "Sensors" at bounding box center [692, 55] width 1223 height 25
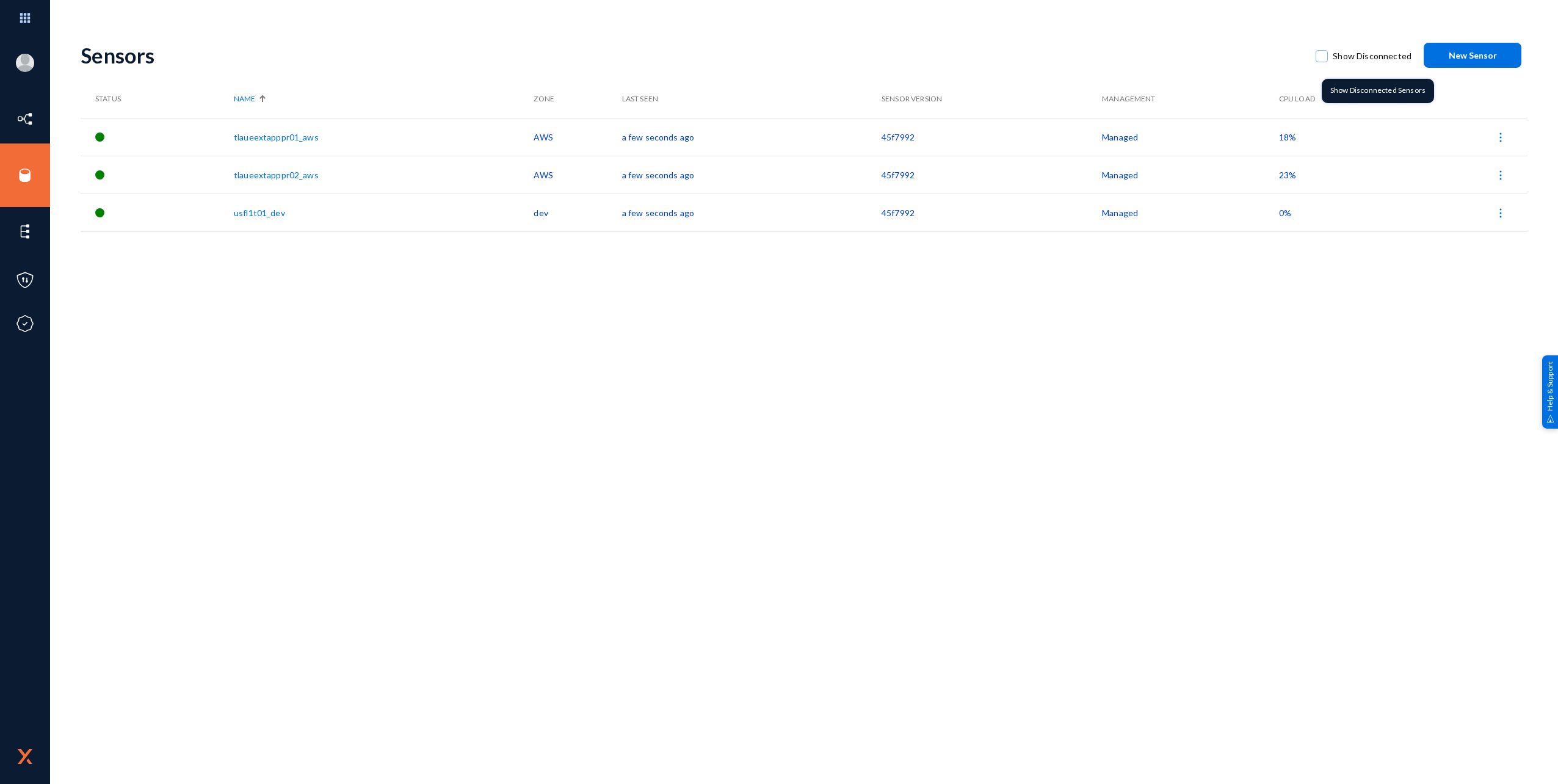
click at [1322, 56] on span at bounding box center [1322, 56] width 13 height 13
click at [1322, 62] on input "Show Disconnected" at bounding box center [1322, 63] width 2 height 2
checkbox input "true"
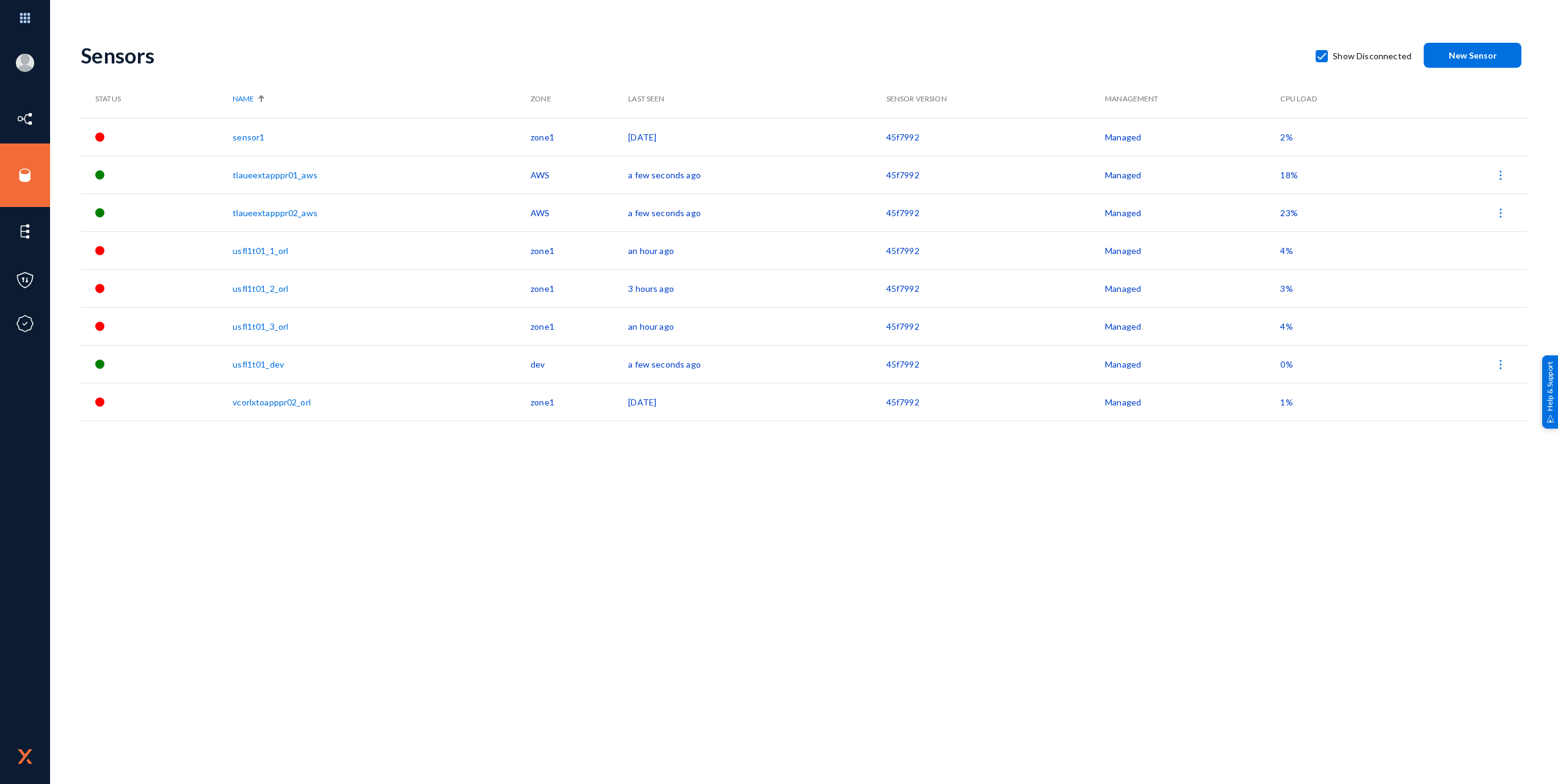
click at [425, 557] on div "Sensors Show Disconnected New Sensor Status Name Zone Last Seen Sensor Version …" at bounding box center [804, 407] width 1447 height 754
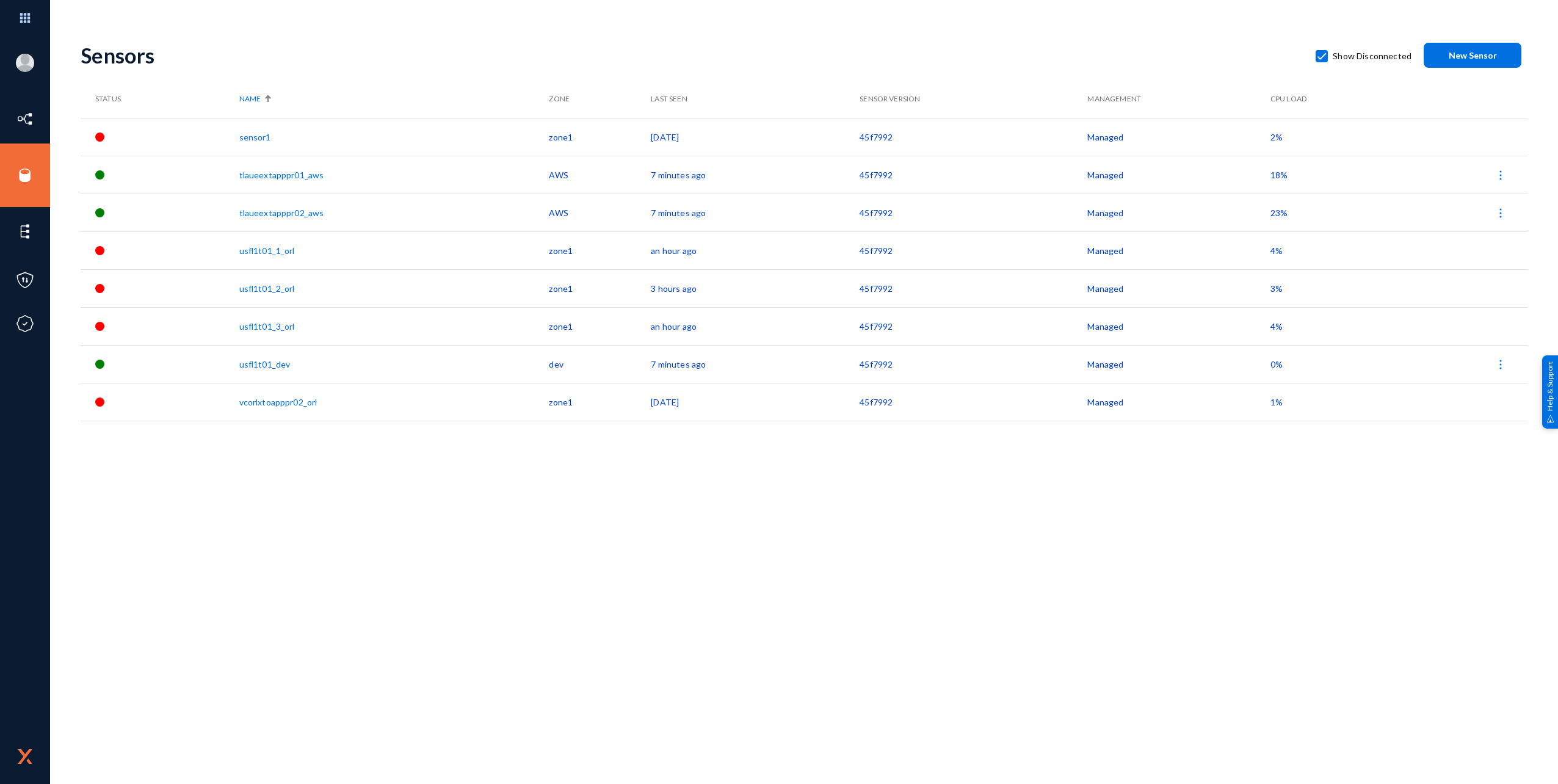
click at [604, 547] on div "Sensors Show Disconnected New Sensor Status Name Zone Last Seen Sensor Version …" at bounding box center [804, 407] width 1447 height 754
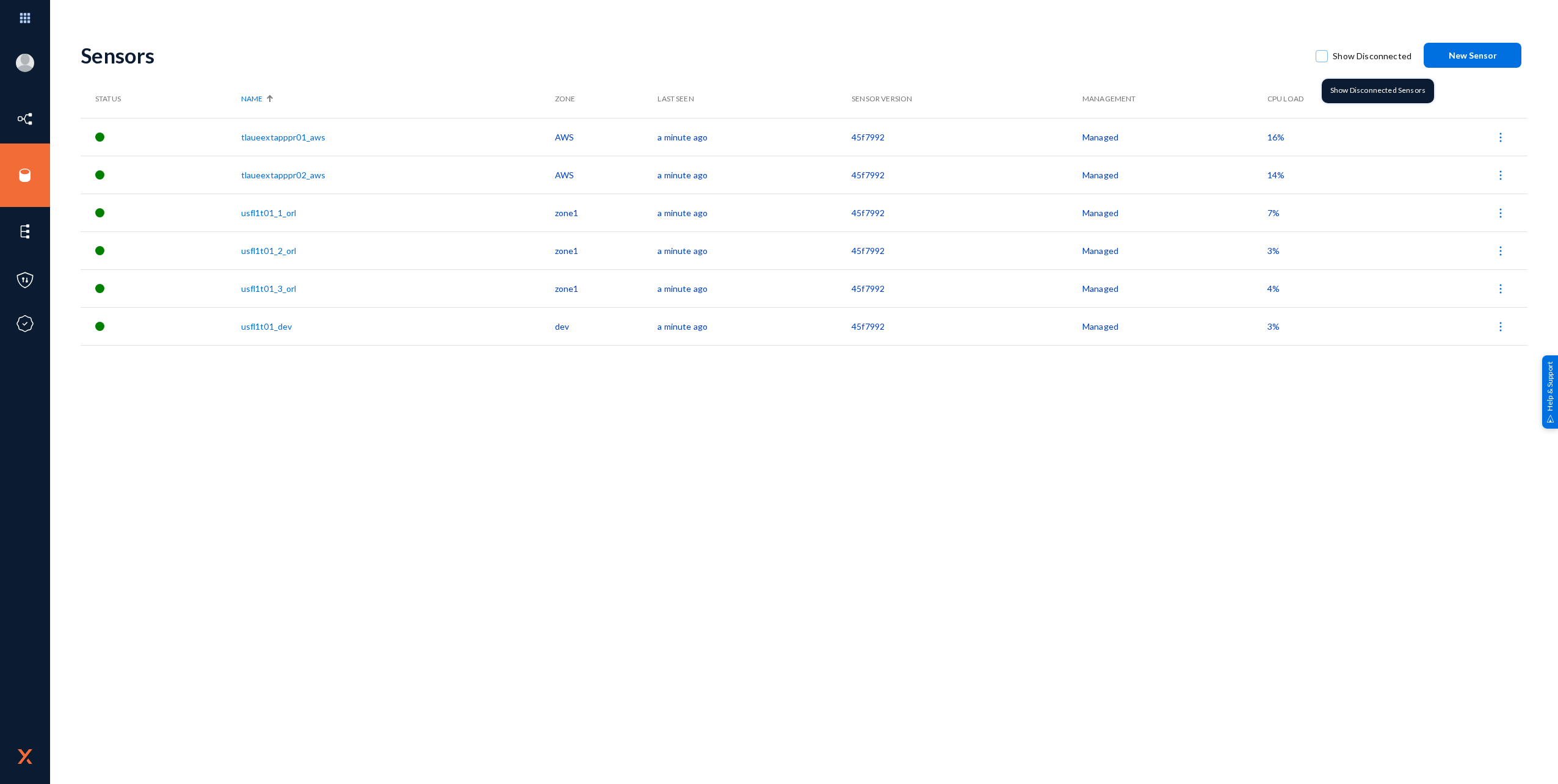
click at [1320, 58] on span at bounding box center [1322, 56] width 13 height 13
click at [1321, 62] on input "Show Disconnected" at bounding box center [1322, 63] width 2 height 2
checkbox input "true"
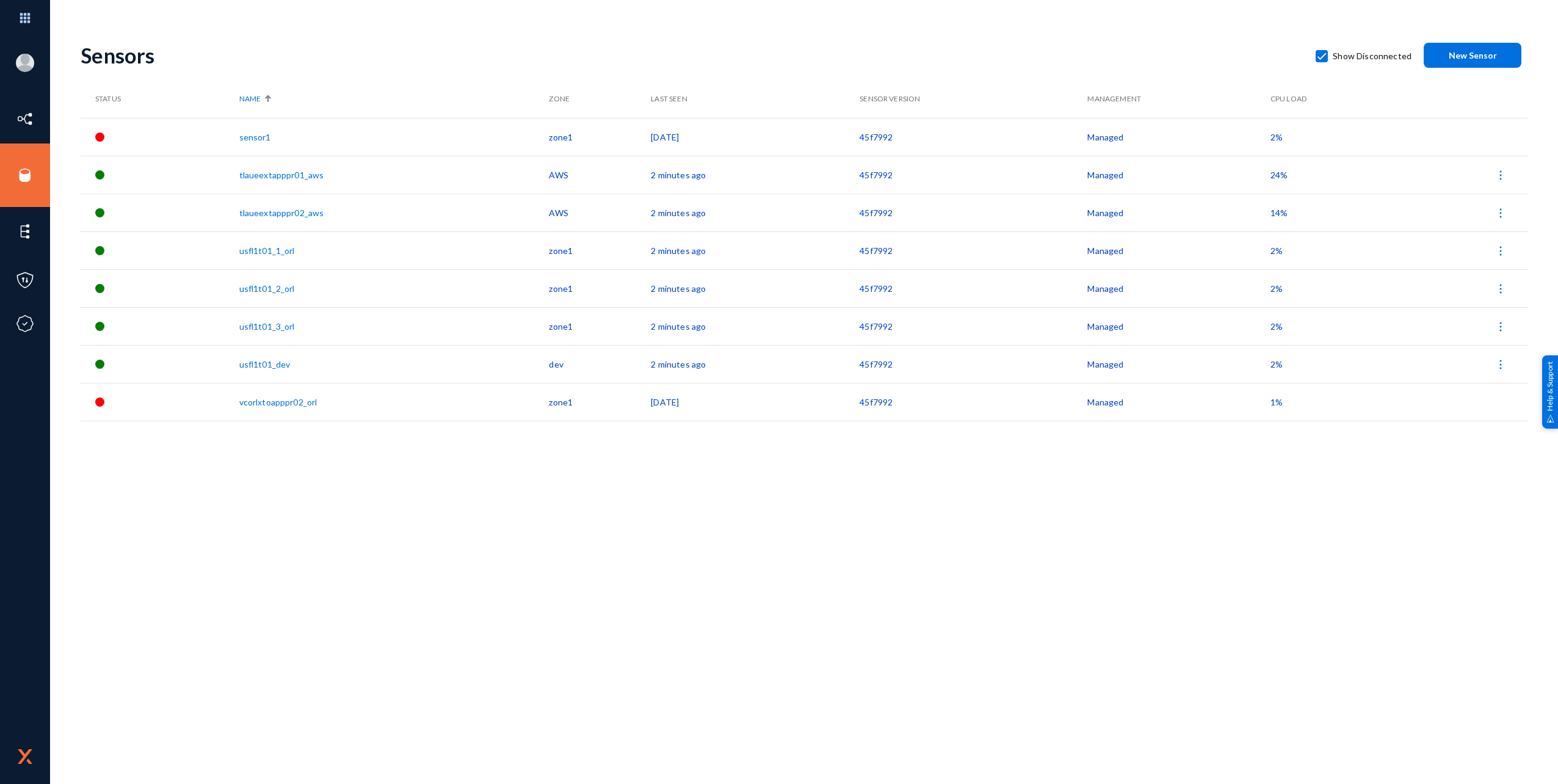
click at [571, 640] on div "Sensors Show Disconnected New Sensor Status Name Zone Last Seen Sensor Version …" at bounding box center [804, 407] width 1447 height 754
click at [689, 556] on div "Sensors Show Disconnected New Sensor Status Name Zone Last Seen Sensor Version …" at bounding box center [804, 407] width 1447 height 754
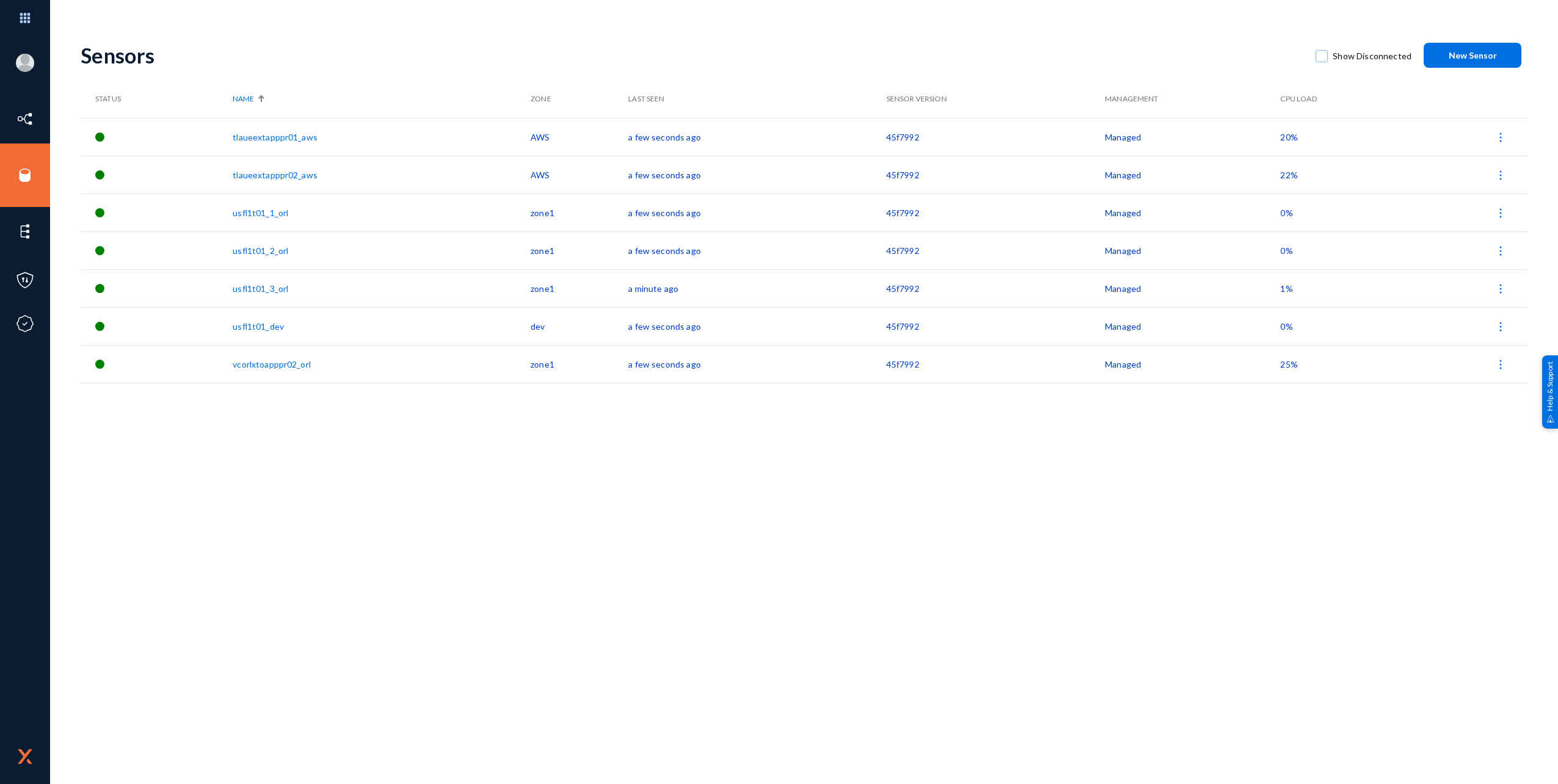
click at [191, 535] on div "Sensors Show Disconnected New Sensor Status Name Zone Last Seen Sensor Version …" at bounding box center [804, 407] width 1447 height 754
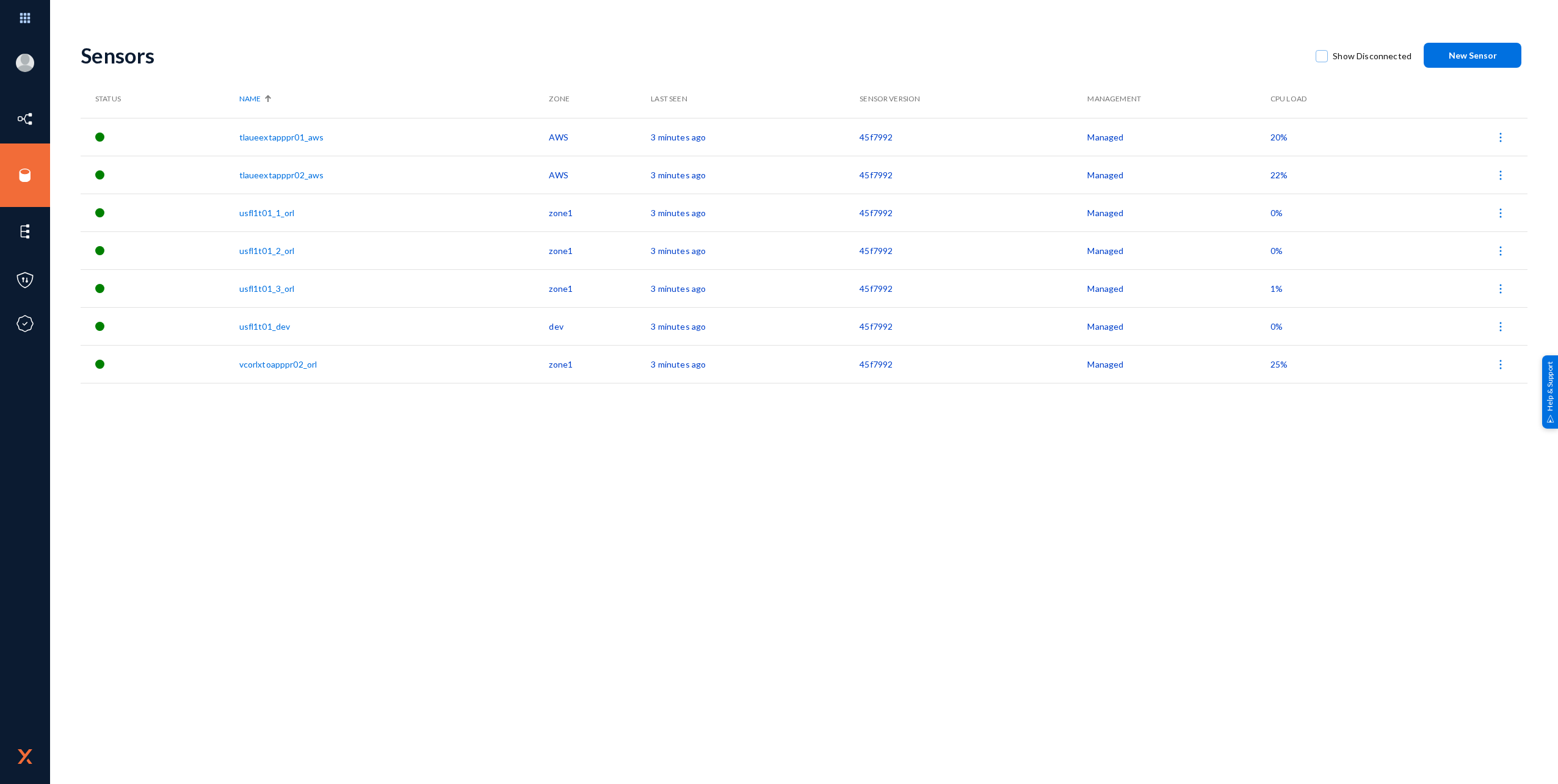
click at [630, 507] on div "Sensors Show Disconnected New Sensor Status Name Zone Last Seen Sensor Version …" at bounding box center [804, 407] width 1447 height 754
click at [875, 536] on div "Sensors Show Disconnected New Sensor Status Name Zone Last Seen Sensor Version …" at bounding box center [804, 407] width 1447 height 754
click at [183, 582] on div "Sensors Show Disconnected New Sensor Status Name Zone Last Seen Sensor Version …" at bounding box center [804, 407] width 1447 height 754
click at [380, 60] on div "Sensors" at bounding box center [692, 55] width 1223 height 25
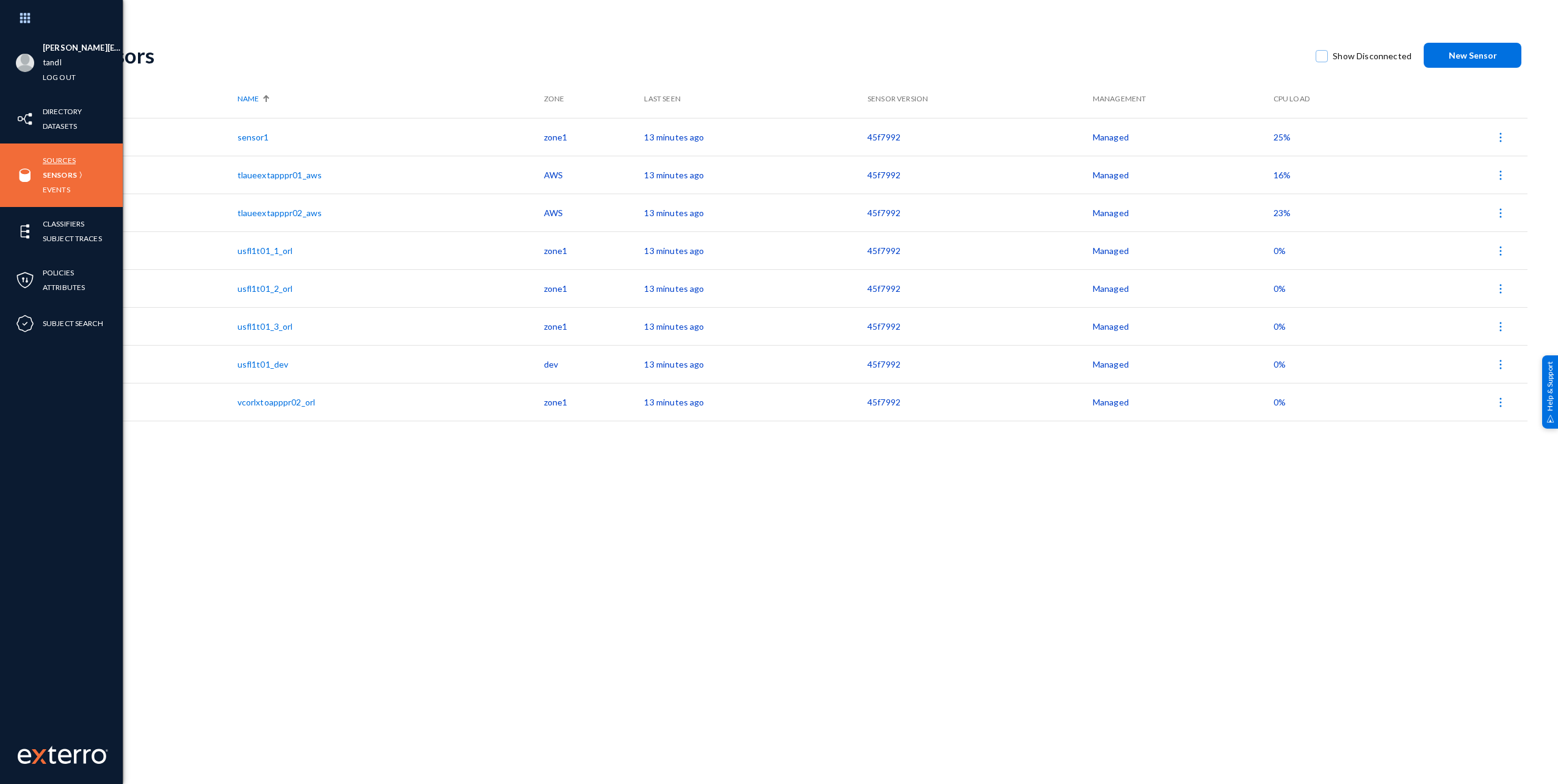
click at [48, 160] on link "Sources" at bounding box center [59, 160] width 33 height 14
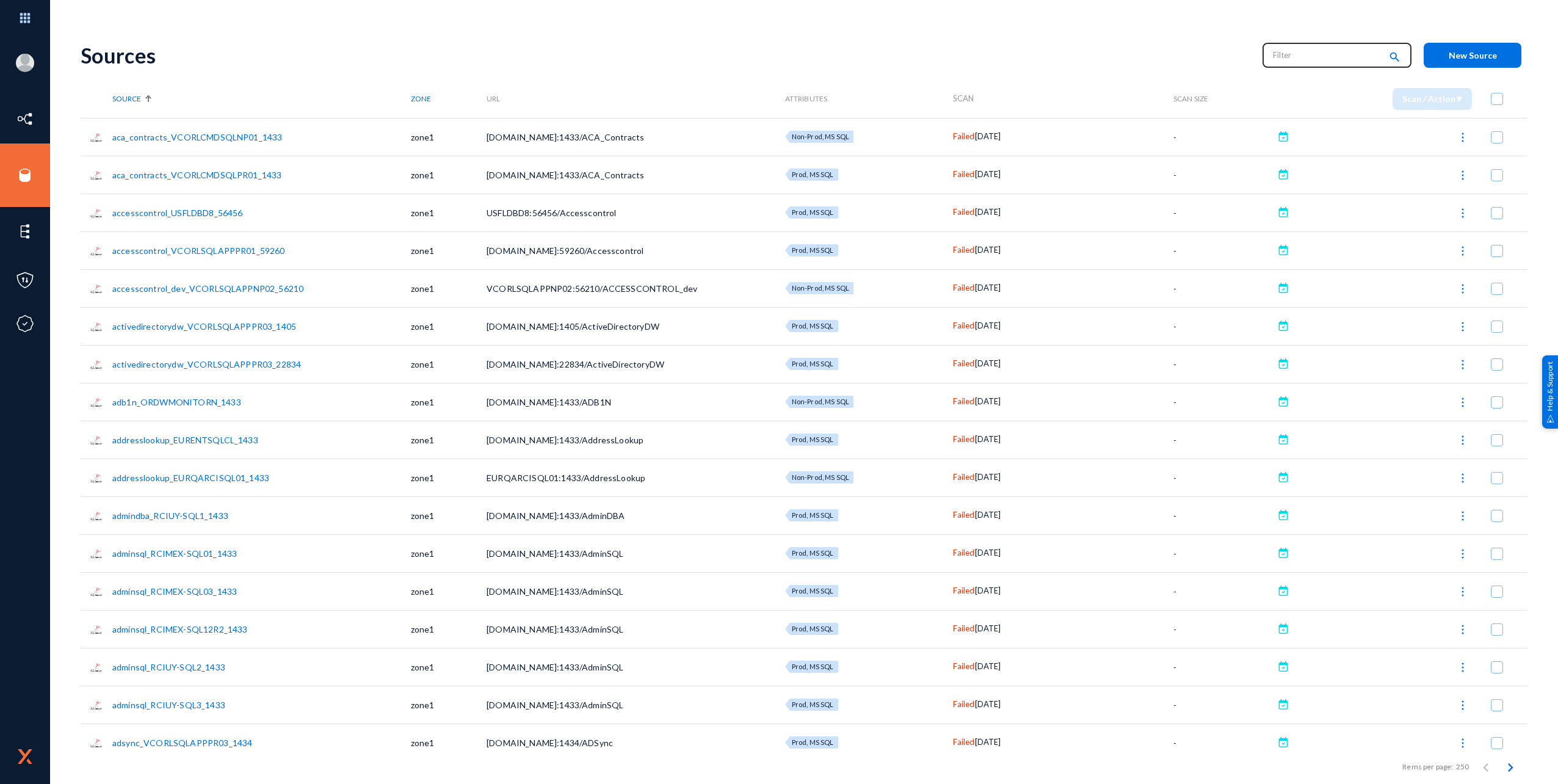
click at [1308, 60] on input "text" at bounding box center [1327, 55] width 107 height 18
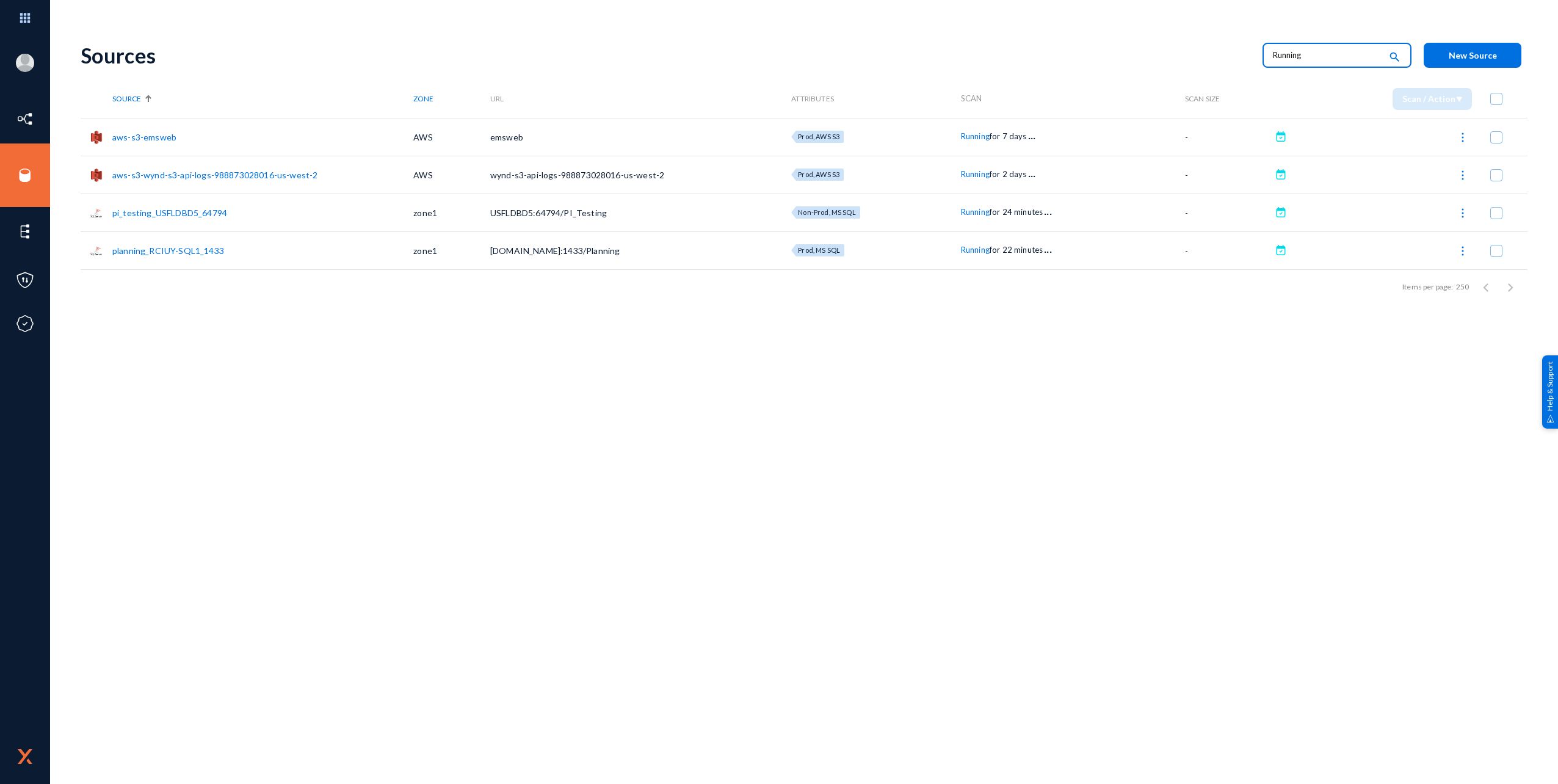
click at [966, 215] on span "Running" at bounding box center [975, 212] width 29 height 9
click at [983, 342] on div at bounding box center [779, 392] width 1558 height 784
click at [969, 250] on span "Running" at bounding box center [975, 249] width 29 height 9
click at [959, 408] on div at bounding box center [779, 392] width 1558 height 784
click at [1302, 52] on input "Running" at bounding box center [1327, 55] width 107 height 18
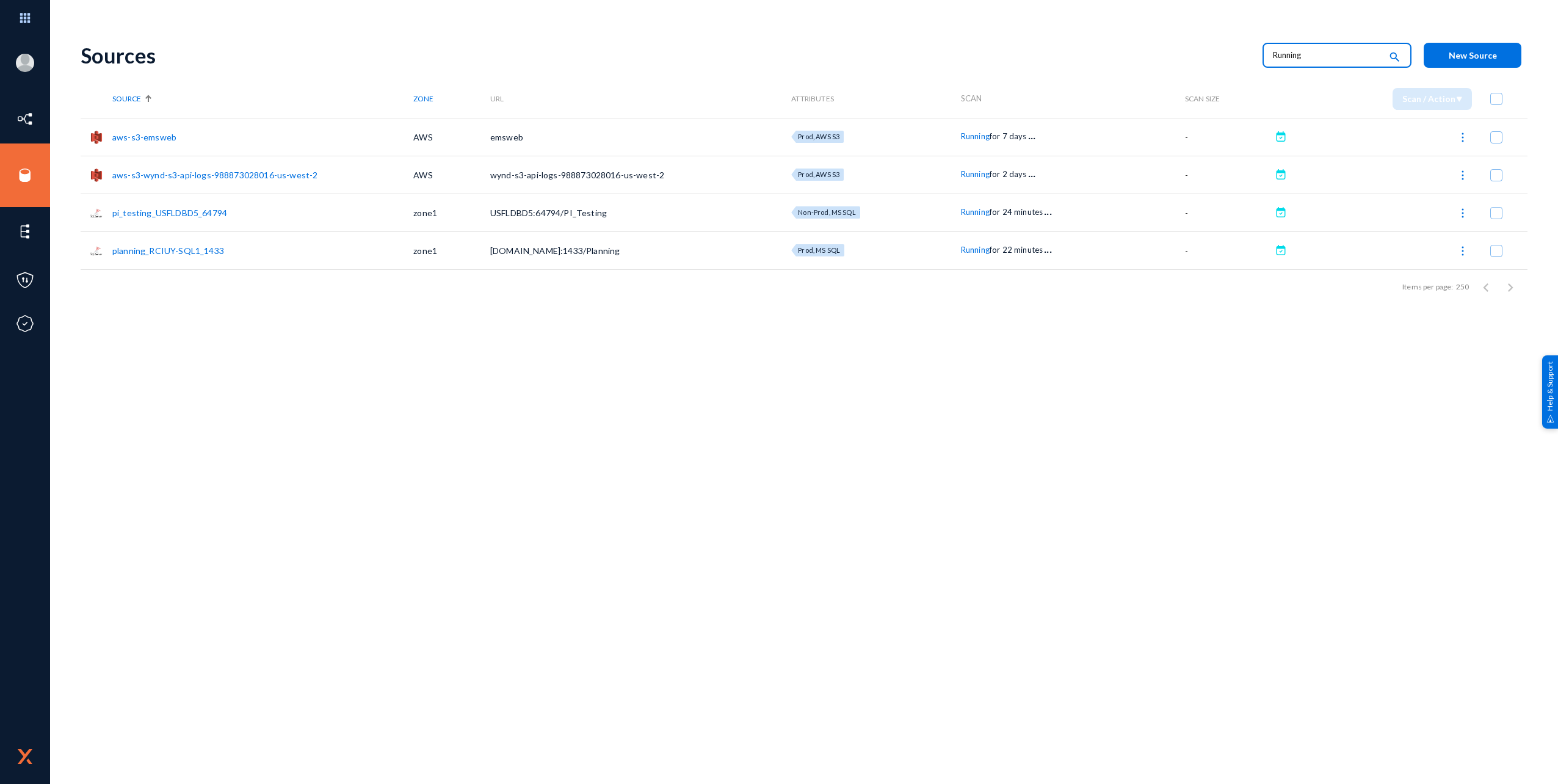
click at [1302, 52] on input "Running" at bounding box center [1327, 55] width 107 height 18
type input "O365"
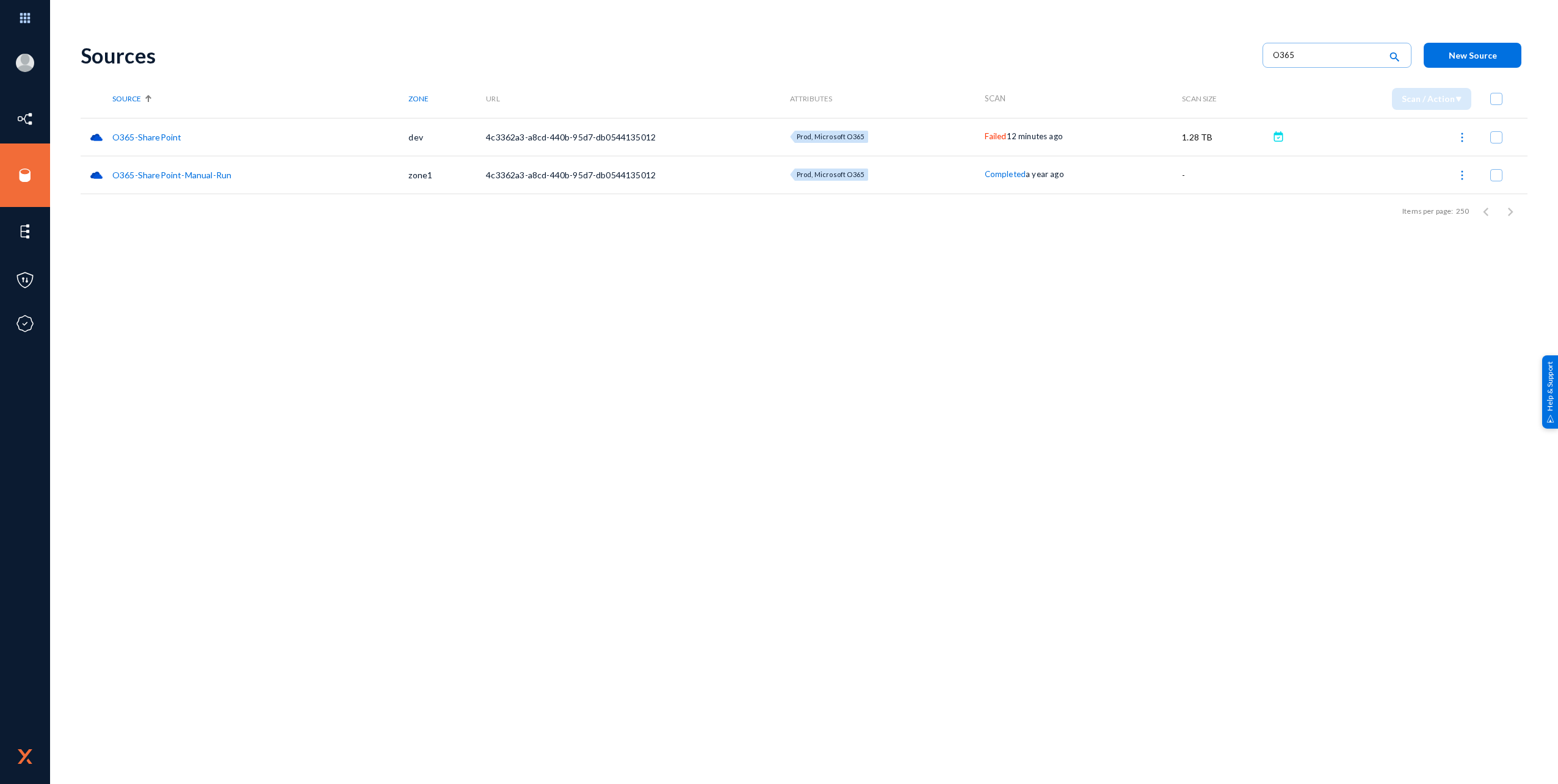
drag, startPoint x: 1128, startPoint y: 335, endPoint x: 1134, endPoint y: 329, distance: 8.5
click at [1128, 335] on div "Sources O365 search New Source Source Zone URL Attributes Scan Scan Size Scan /…" at bounding box center [804, 213] width 1447 height 367
click at [1459, 134] on img at bounding box center [1463, 138] width 13 height 13
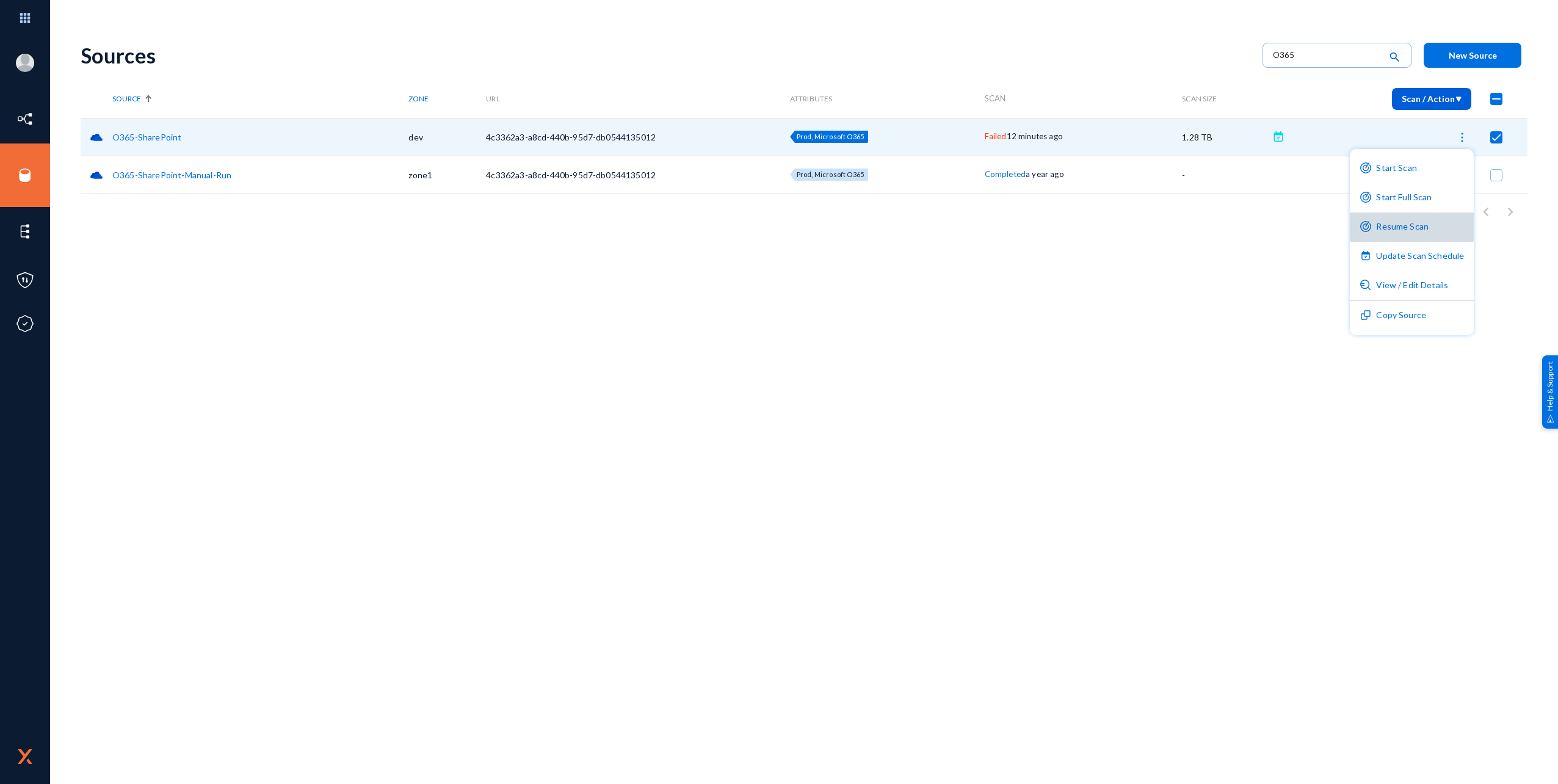
click at [1413, 224] on button "Resume Scan" at bounding box center [1412, 227] width 124 height 29
checkbox input "false"
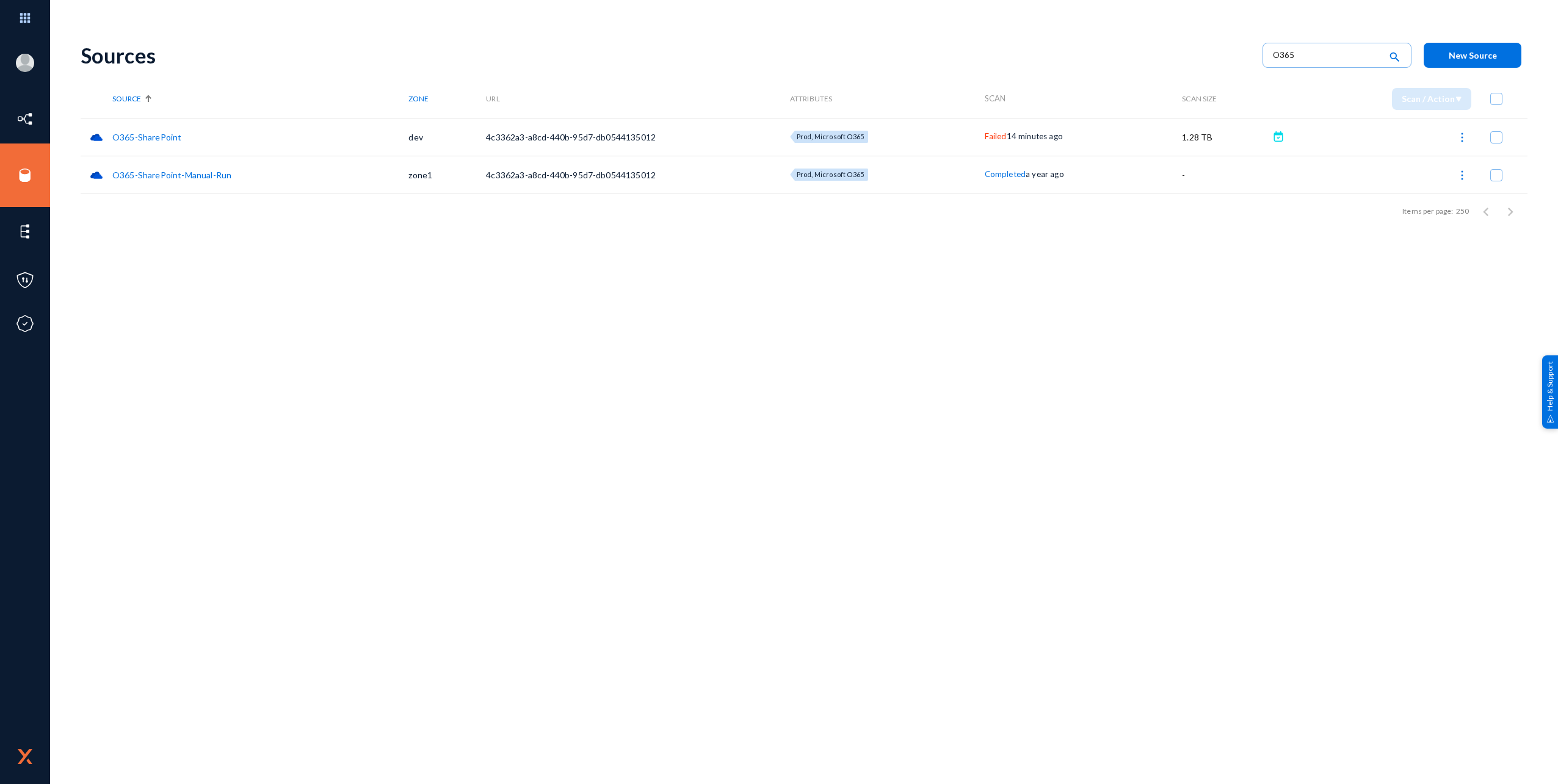
drag, startPoint x: 662, startPoint y: 411, endPoint x: 695, endPoint y: 398, distance: 35.5
click at [662, 411] on div "Sources O365 search New Source Source Zone URL Attributes Scan Scan Size Scan /…" at bounding box center [804, 407] width 1447 height 754
click at [1323, 48] on input "O365" at bounding box center [1327, 55] width 107 height 18
type input "Running"
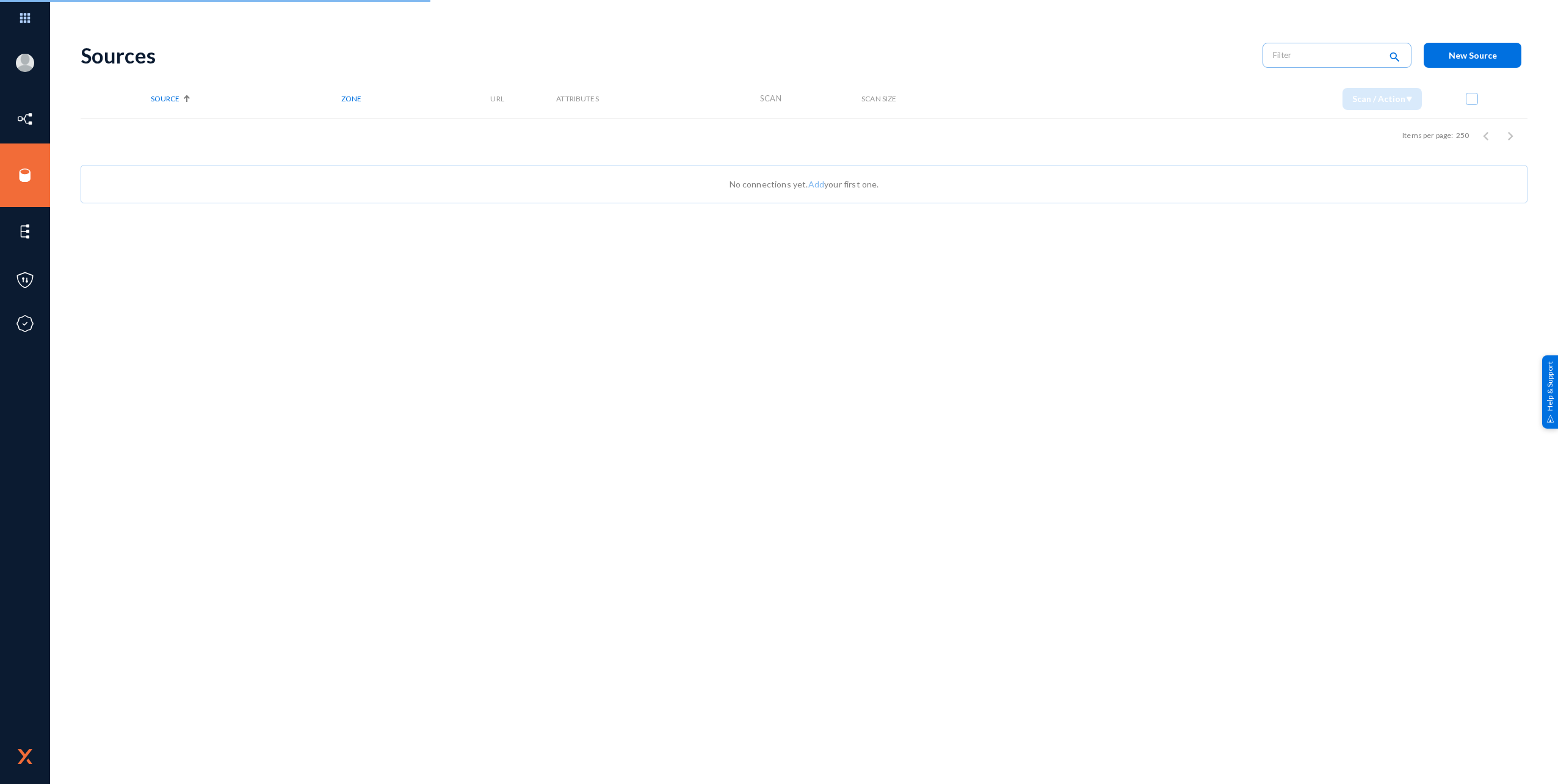
click at [1323, 48] on input "text" at bounding box center [1327, 55] width 107 height 18
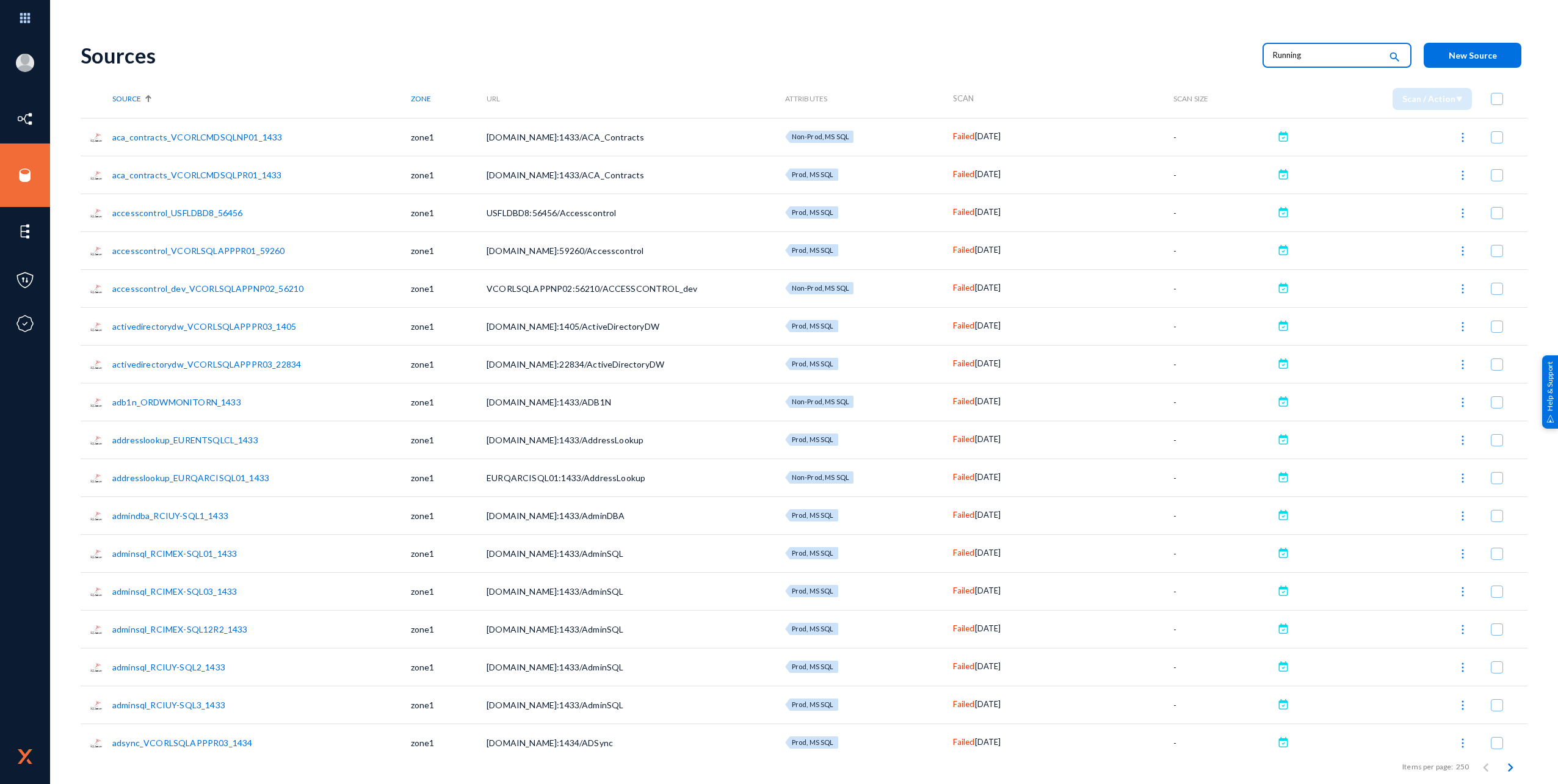
type input "Running"
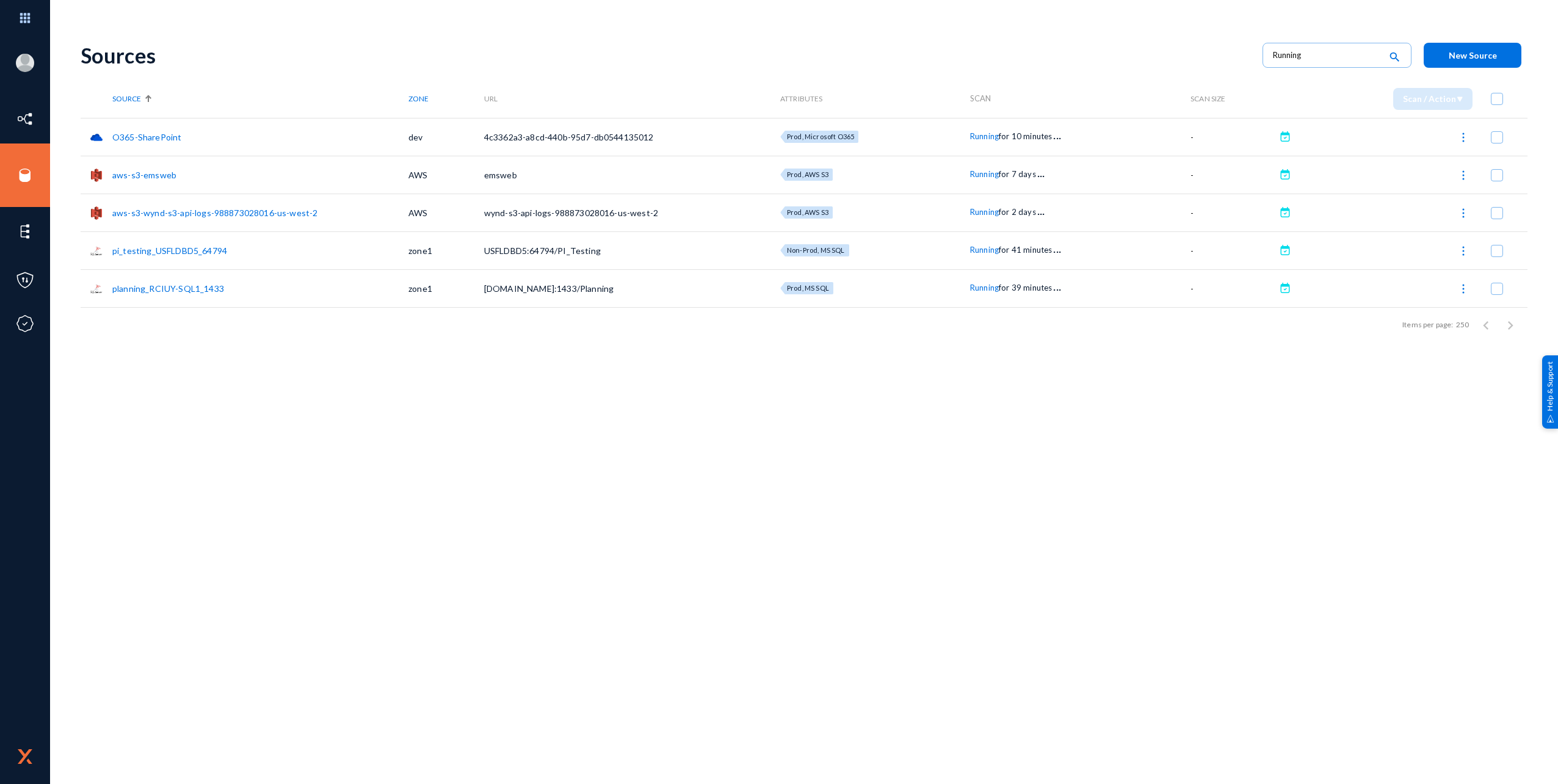
click at [729, 496] on div "Sources Running search New Source Source Zone URL Attributes Scan Scan Size Sca…" at bounding box center [804, 407] width 1447 height 754
click at [986, 322] on span "Running" at bounding box center [984, 325] width 29 height 9
click at [909, 478] on div at bounding box center [779, 392] width 1558 height 784
click at [952, 615] on div "Sources Running search New Source Source Zone URL Attributes Scan Scan Size Sca…" at bounding box center [804, 407] width 1447 height 754
click at [772, 467] on div "Sources Running search New Source Source Zone URL Attributes Scan Scan Size Sca…" at bounding box center [804, 407] width 1447 height 754
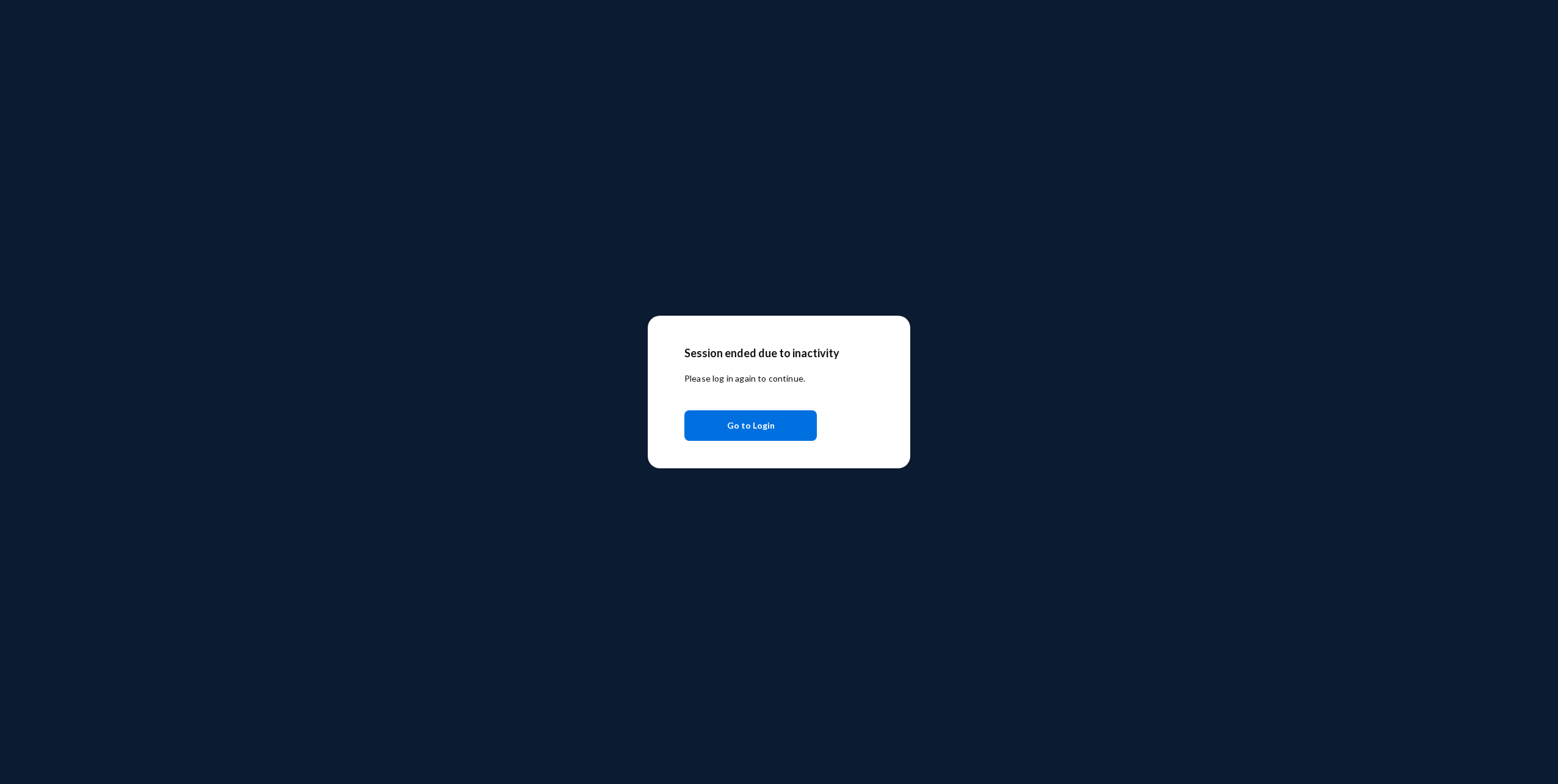
click at [730, 428] on span "Go to Login" at bounding box center [750, 425] width 48 height 22
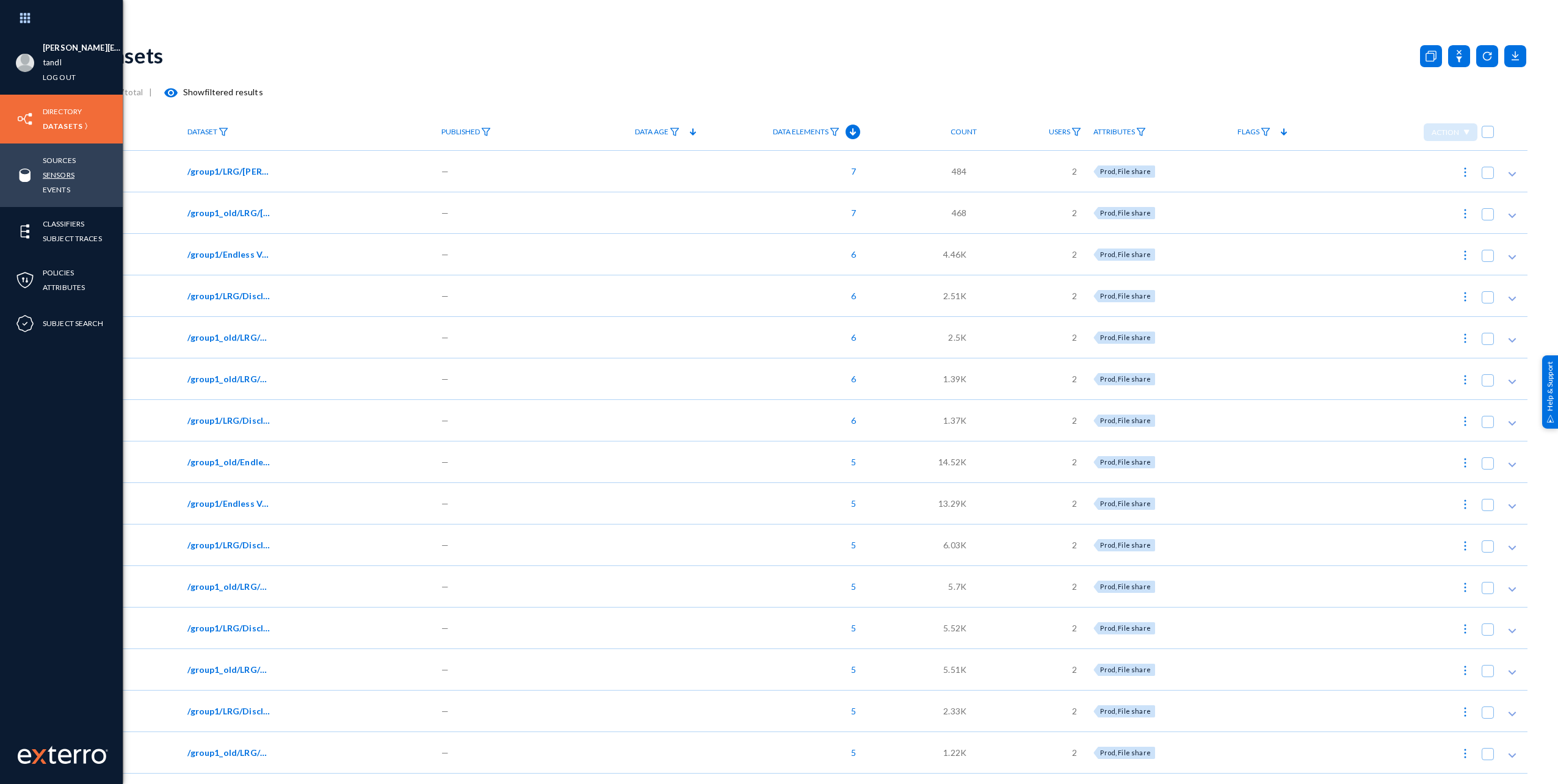
click at [66, 179] on link "Sensors" at bounding box center [59, 175] width 32 height 14
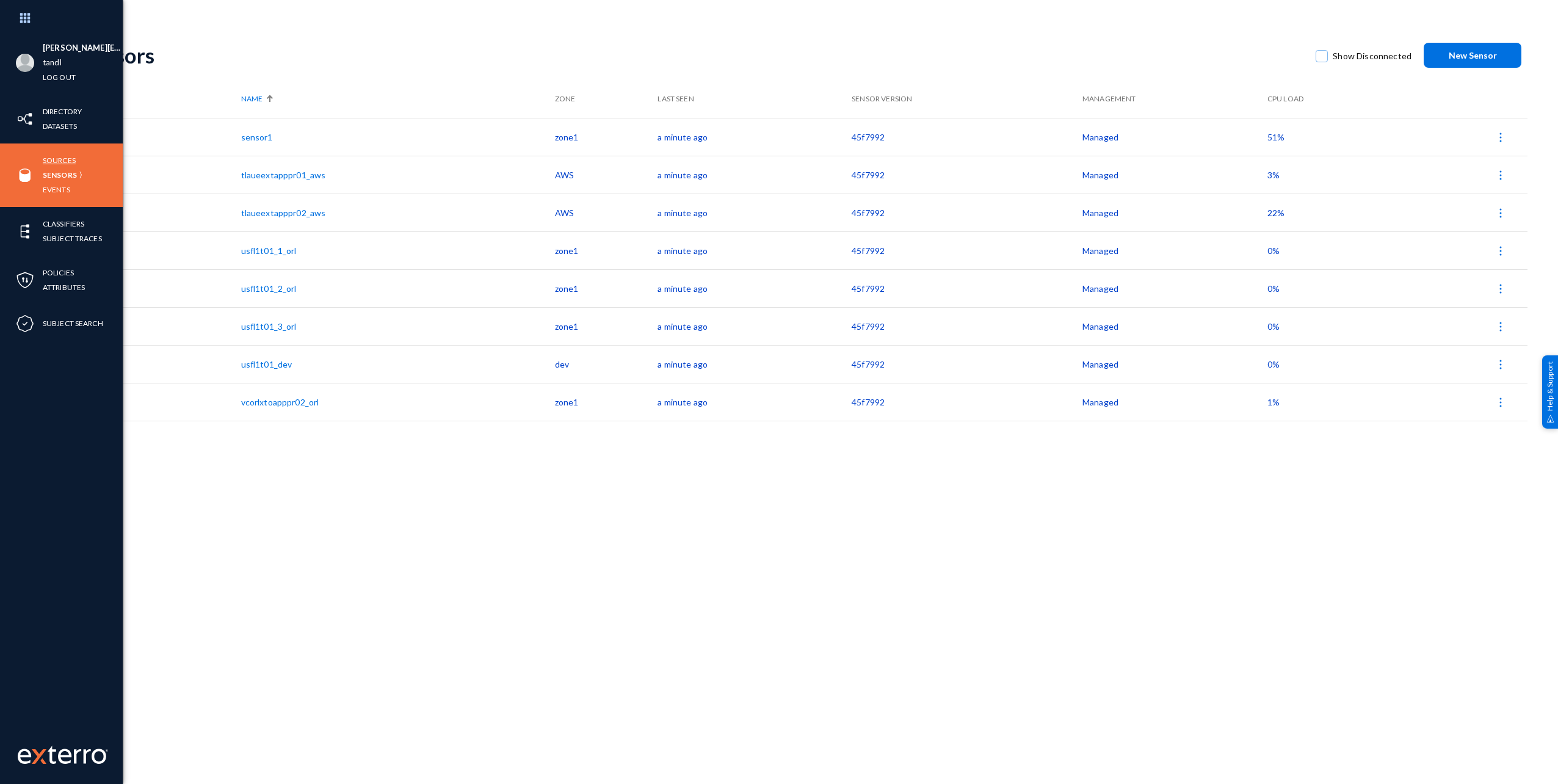
click at [66, 161] on link "Sources" at bounding box center [59, 160] width 33 height 14
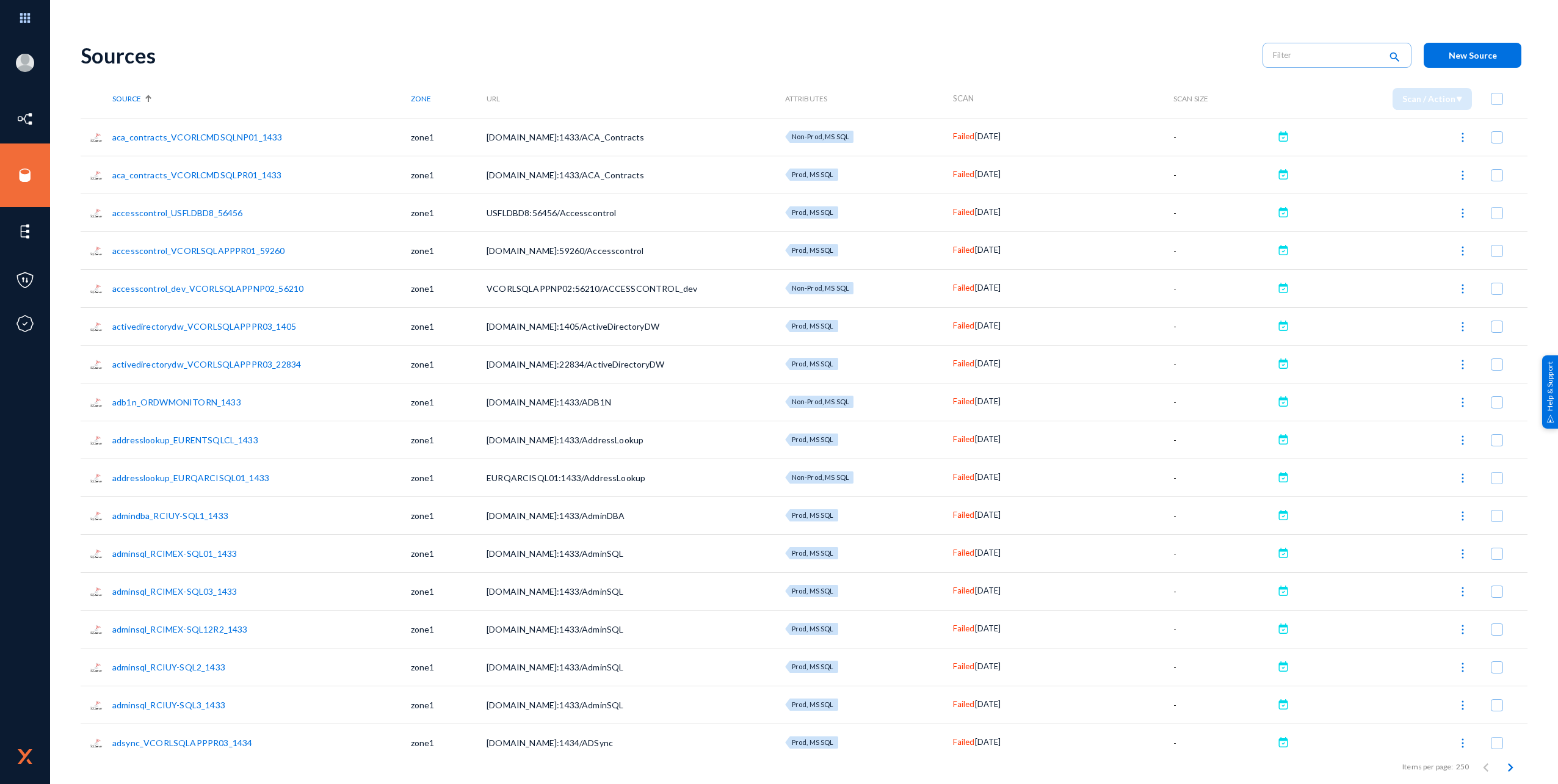
click at [740, 45] on div "Sources" at bounding box center [665, 55] width 1170 height 25
click at [249, 55] on div "Sources" at bounding box center [665, 55] width 1170 height 25
click at [1298, 58] on input "text" at bounding box center [1327, 55] width 107 height 18
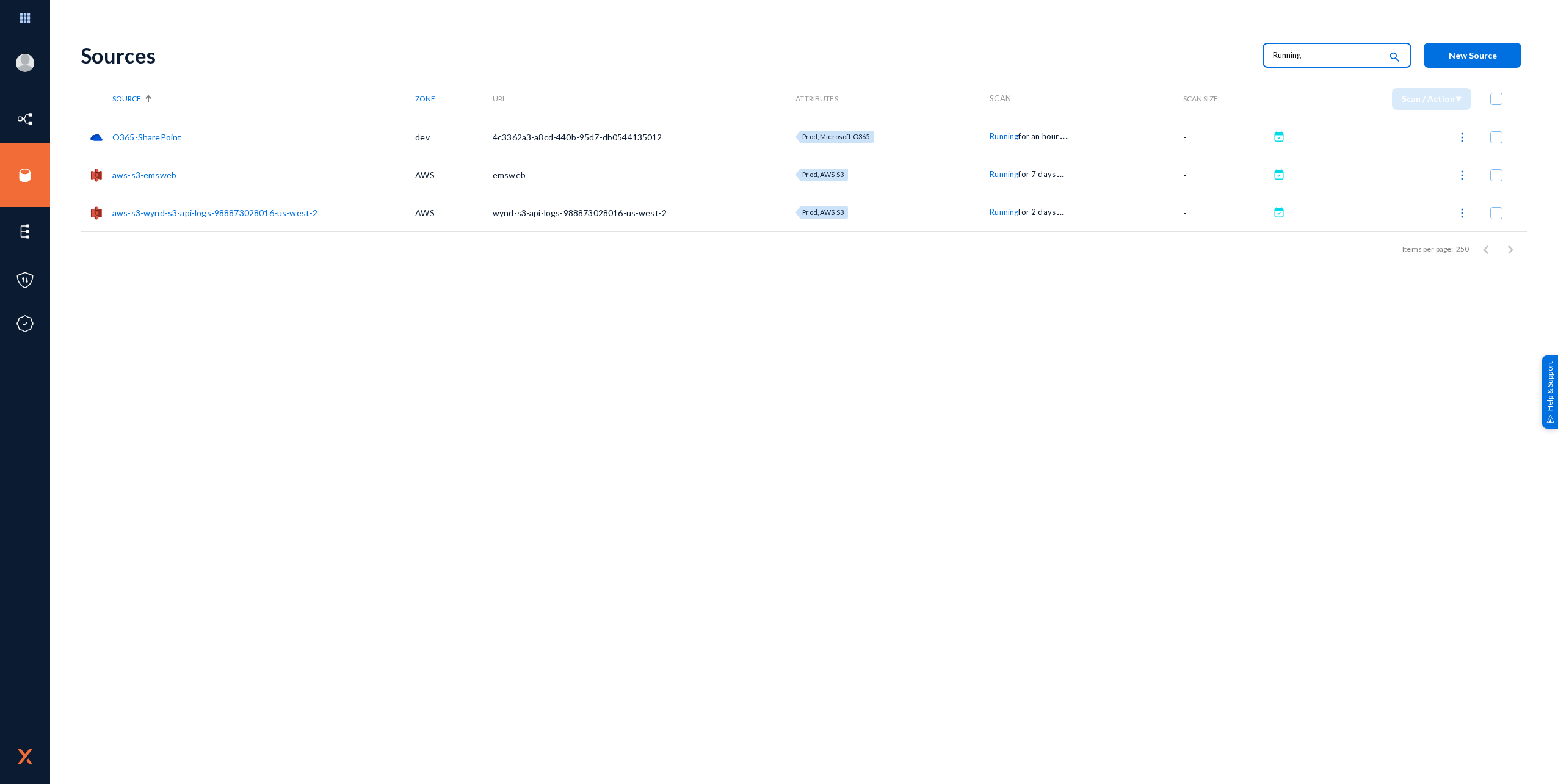
click at [1314, 59] on input "Running" at bounding box center [1327, 55] width 107 height 18
type input "Failed"
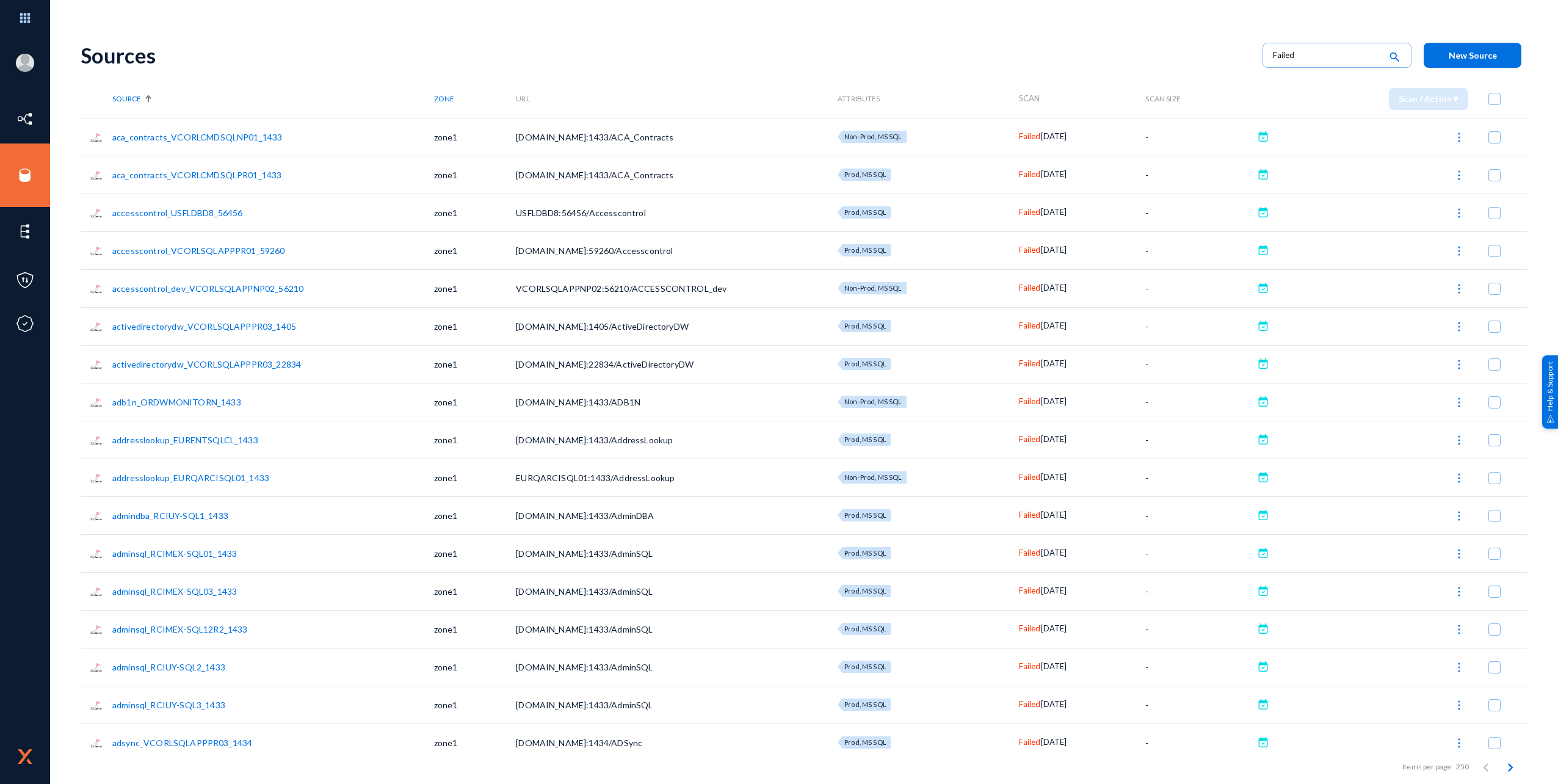
click at [1019, 137] on span "Failed" at bounding box center [1030, 136] width 22 height 9
click at [829, 68] on div at bounding box center [779, 392] width 1558 height 784
